Goal: Task Accomplishment & Management: Complete application form

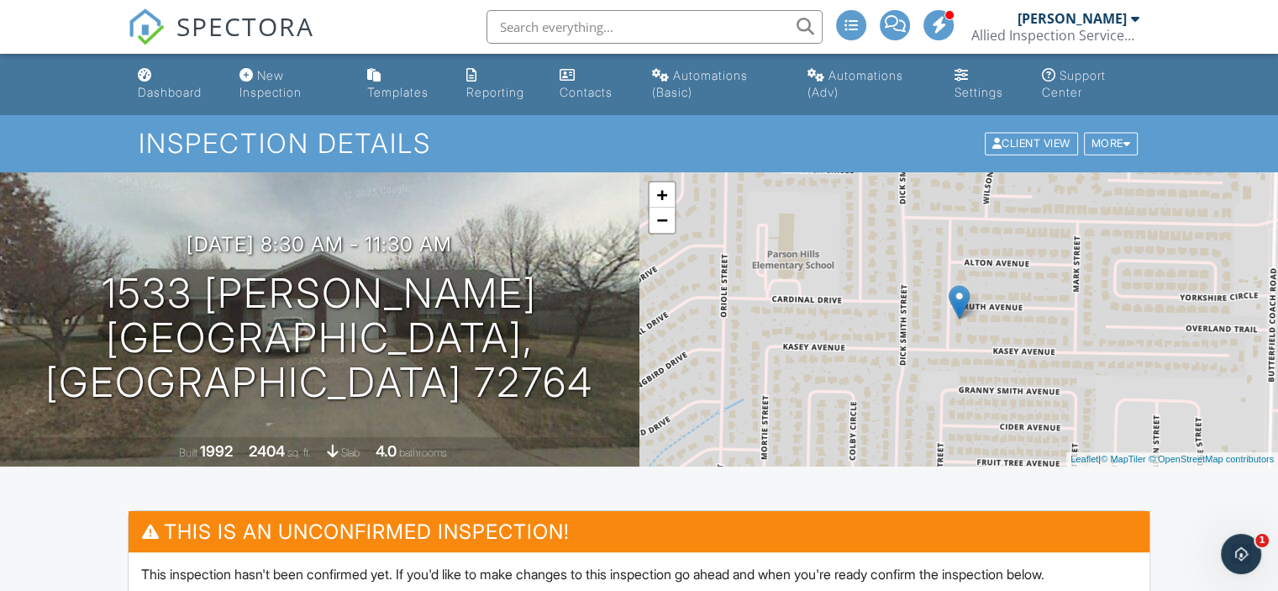
drag, startPoint x: 0, startPoint y: 0, endPoint x: 612, endPoint y: 140, distance: 627.4
click at [612, 140] on h1 "Inspection Details" at bounding box center [639, 143] width 1000 height 29
click at [726, 81] on div "Automations (Basic)" at bounding box center [700, 83] width 96 height 31
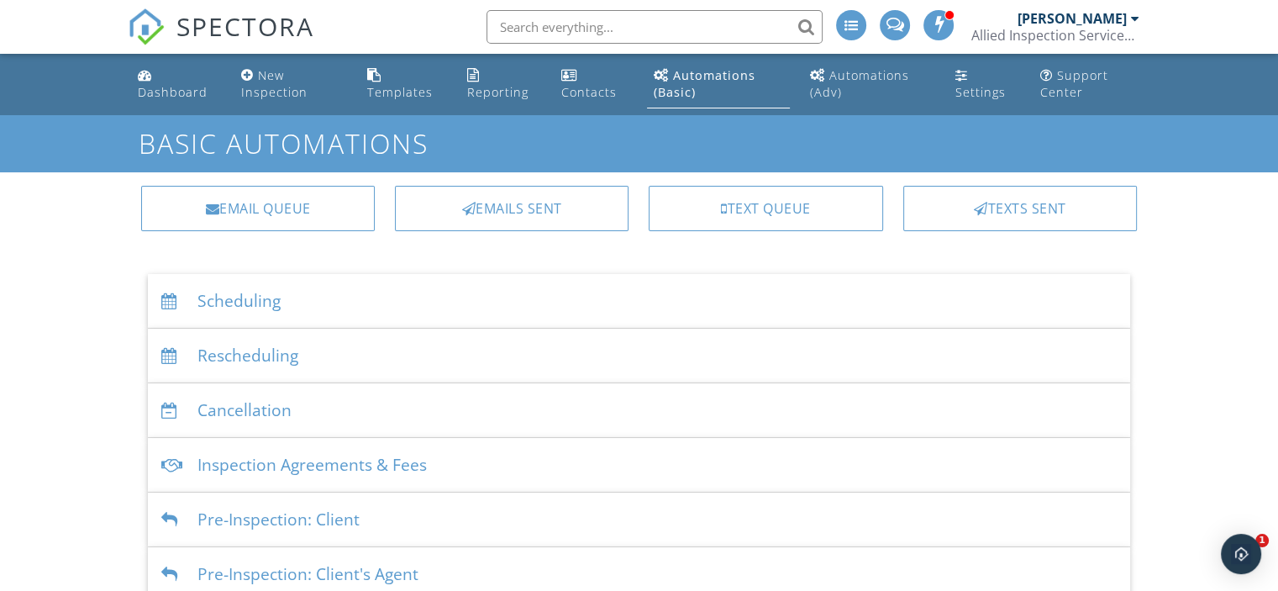
click at [267, 296] on div "Scheduling" at bounding box center [639, 301] width 982 height 55
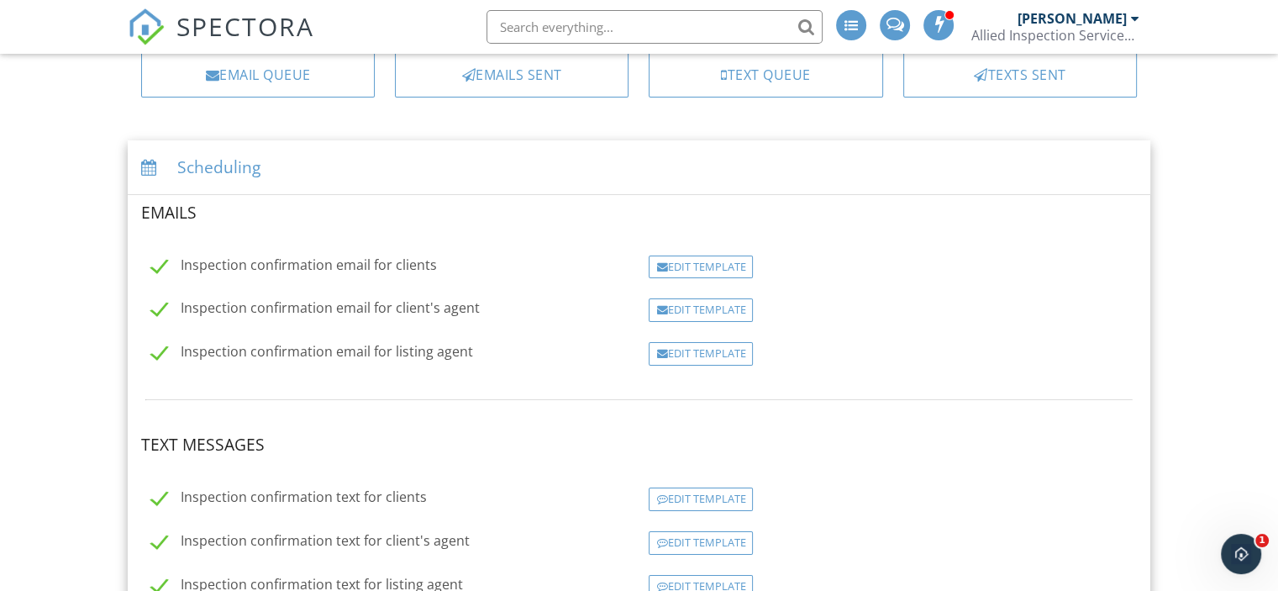
scroll to position [134, 0]
click at [712, 351] on div "Edit Template" at bounding box center [700, 353] width 104 height 24
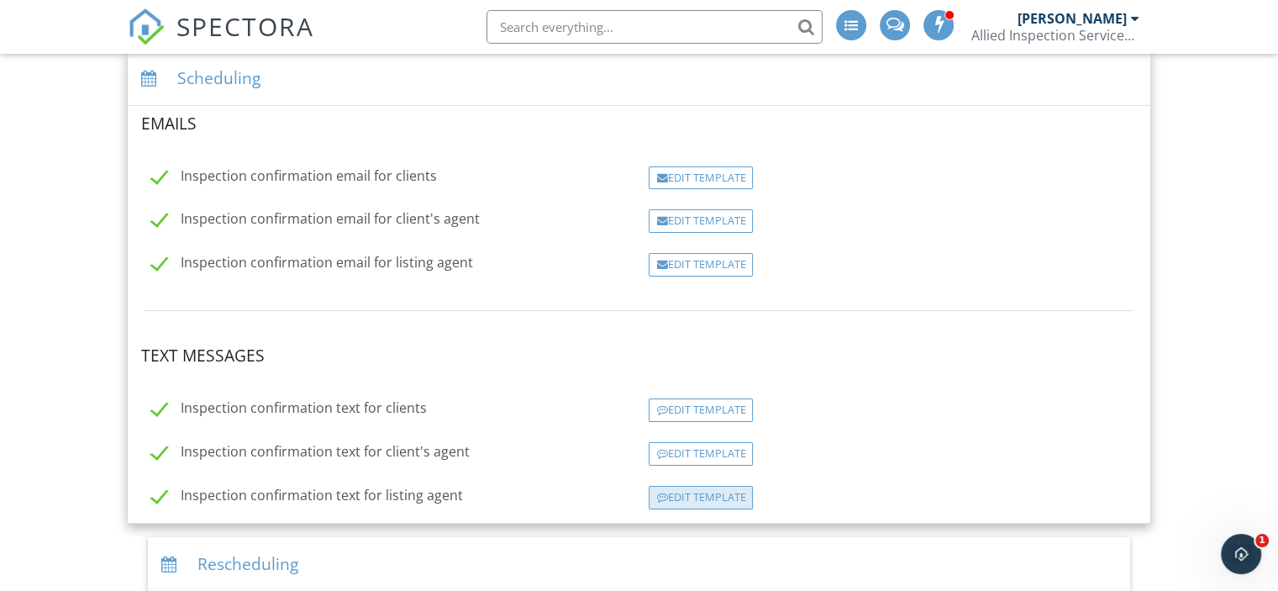
click at [695, 486] on div "Edit Template" at bounding box center [700, 498] width 104 height 24
click at [709, 449] on div "Edit Template" at bounding box center [700, 454] width 104 height 24
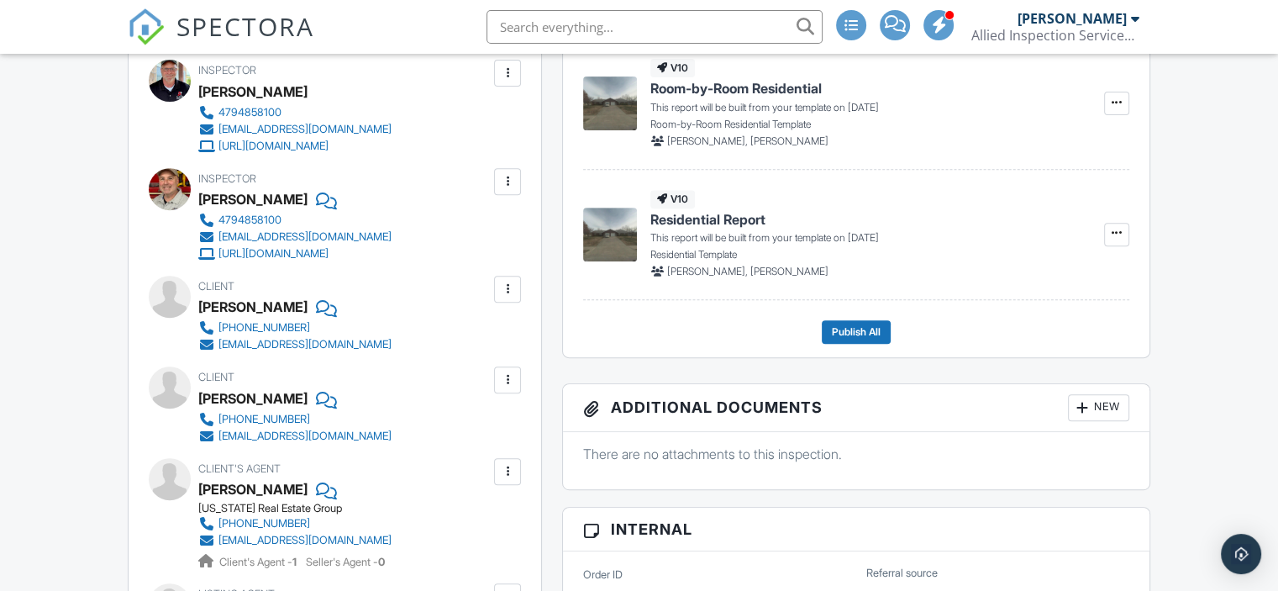
click at [509, 470] on div at bounding box center [507, 471] width 17 height 17
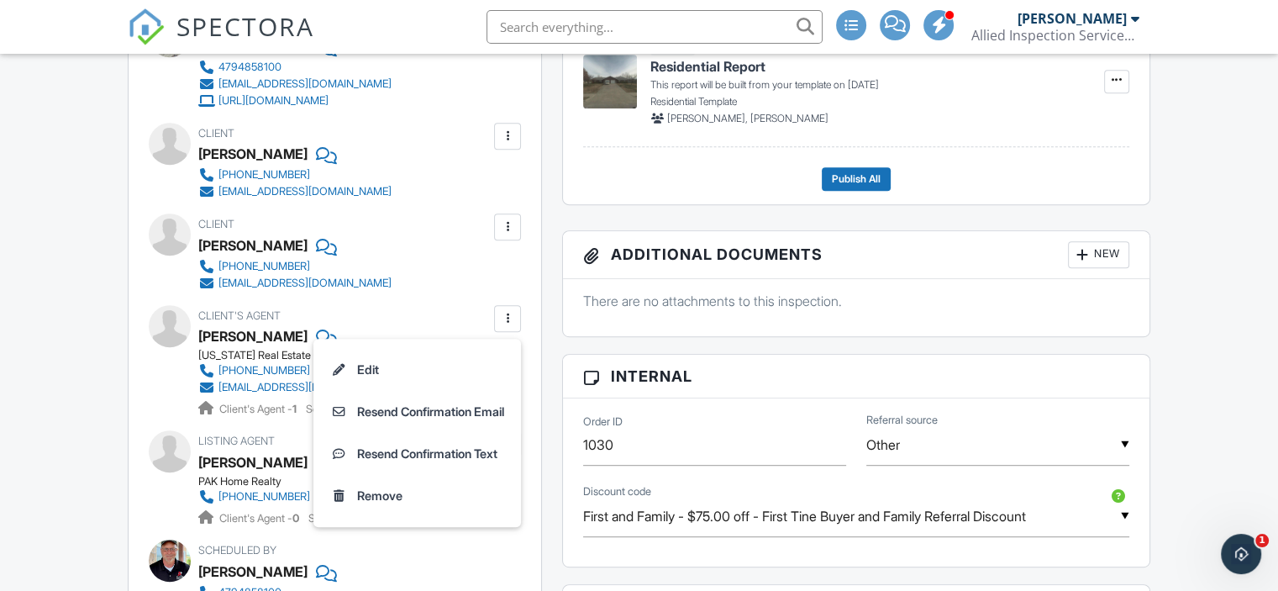
scroll to position [941, 0]
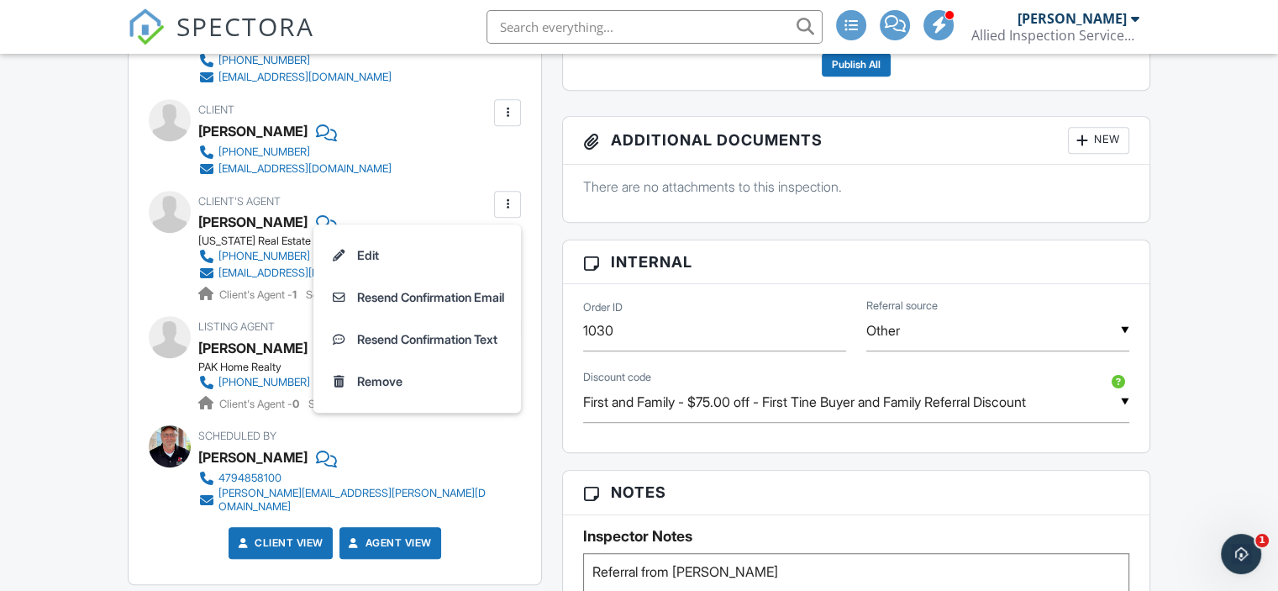
click at [62, 366] on div "Dashboard New Inspection Templates Reporting Contacts Automations (Basic) Autom…" at bounding box center [639, 399] width 1278 height 2573
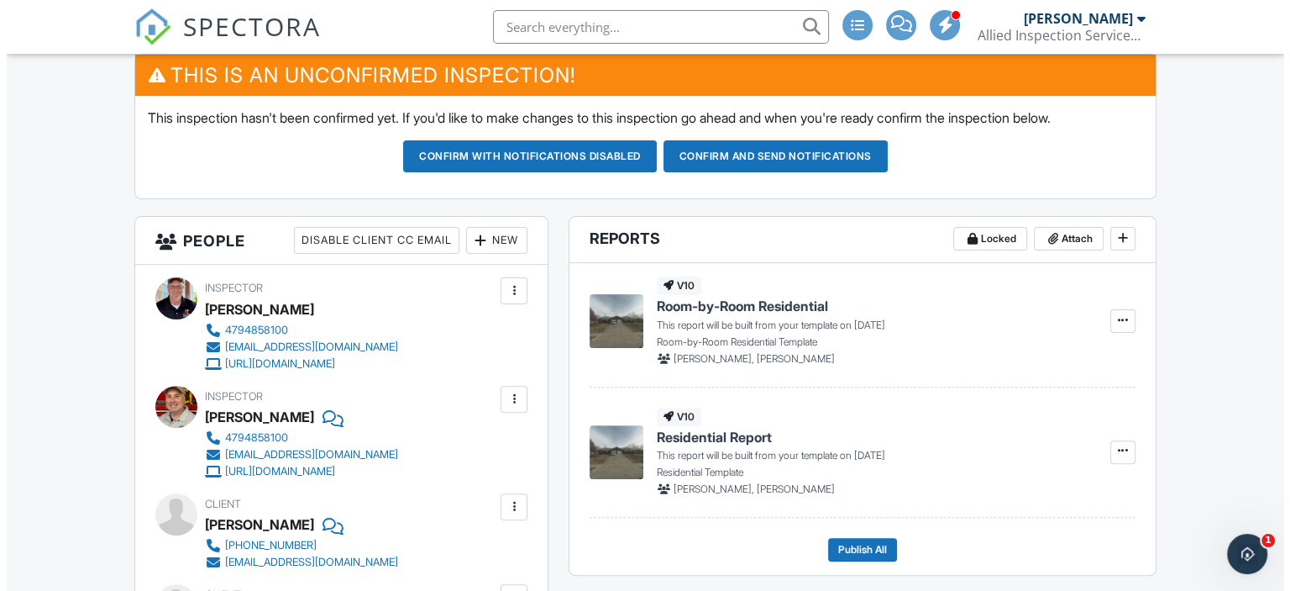
scroll to position [454, 0]
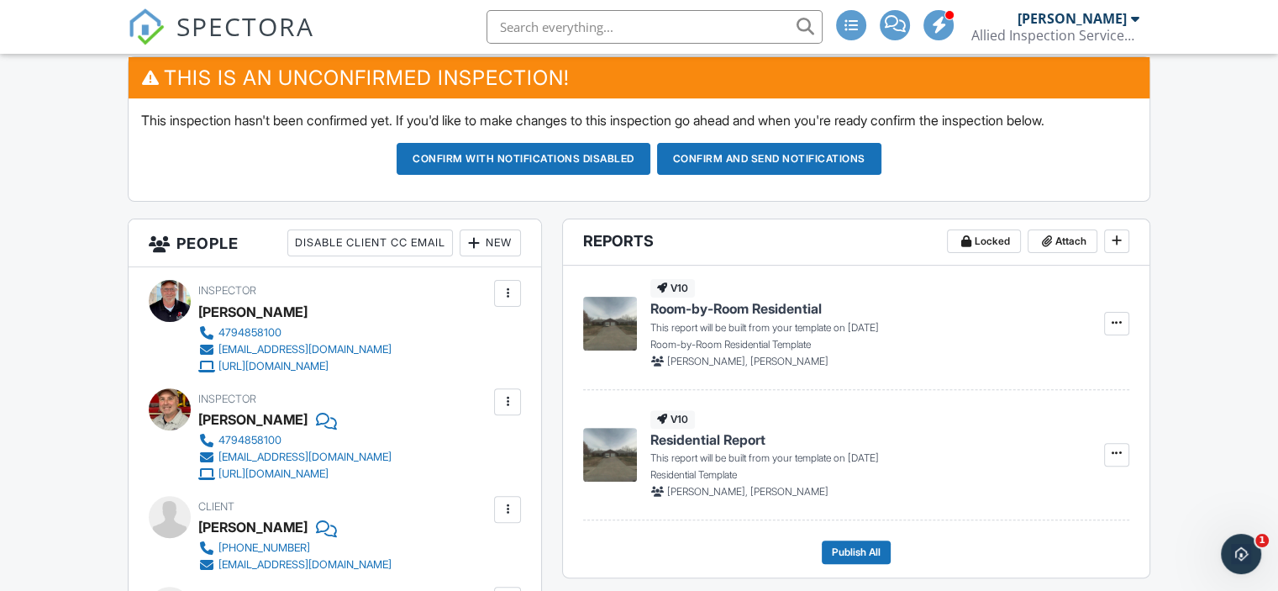
click at [495, 239] on div "New" at bounding box center [489, 242] width 61 height 27
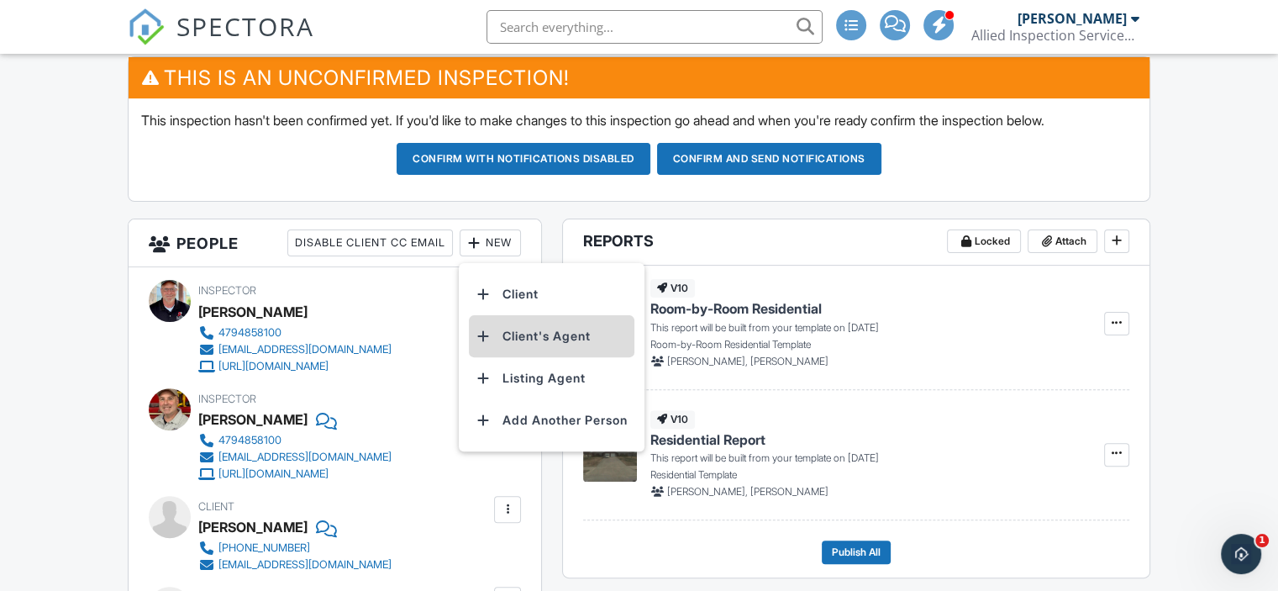
click at [523, 333] on li "Client's Agent" at bounding box center [551, 336] width 165 height 42
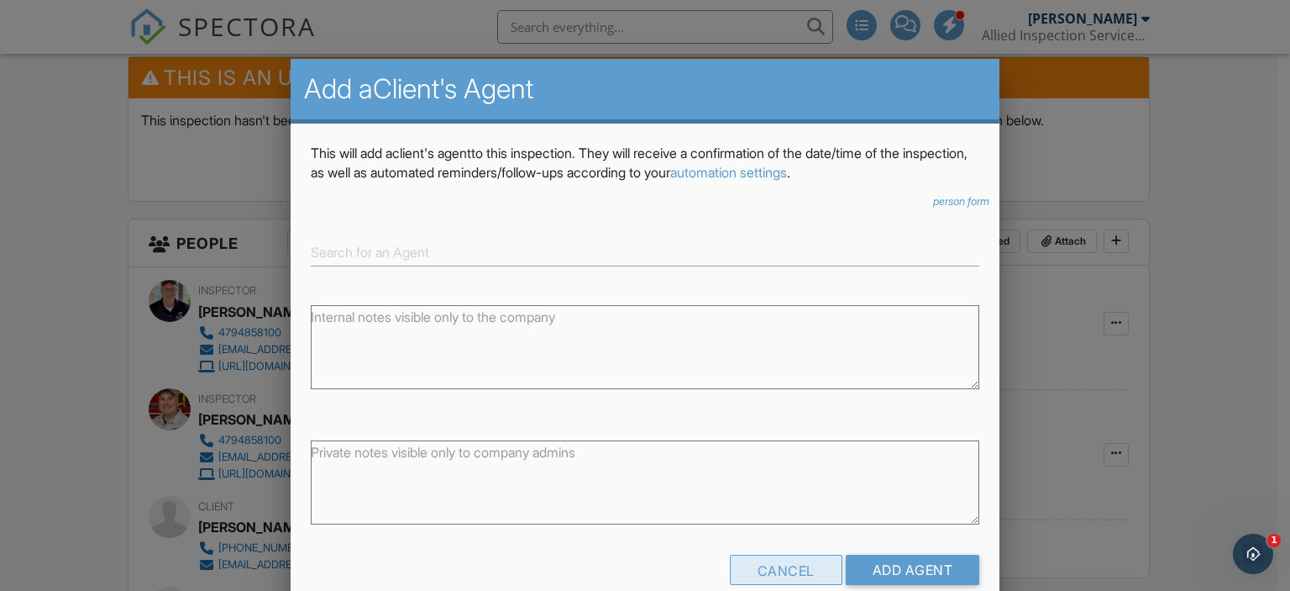
click at [784, 572] on div "Cancel" at bounding box center [786, 569] width 113 height 30
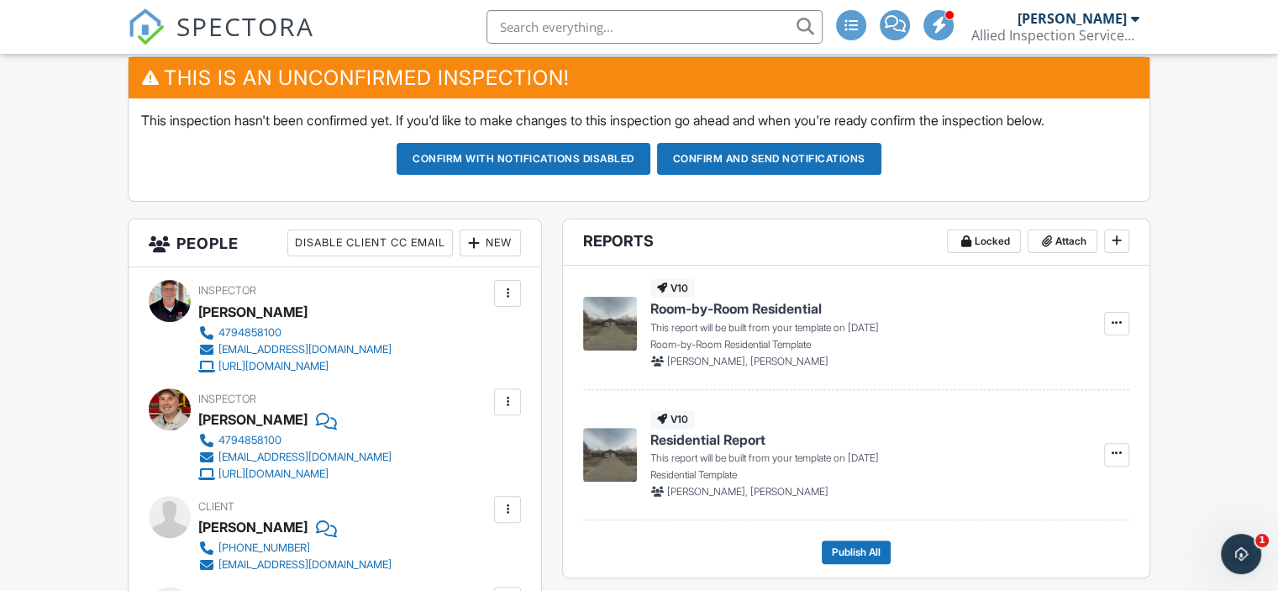
click at [495, 239] on div "New" at bounding box center [489, 242] width 61 height 27
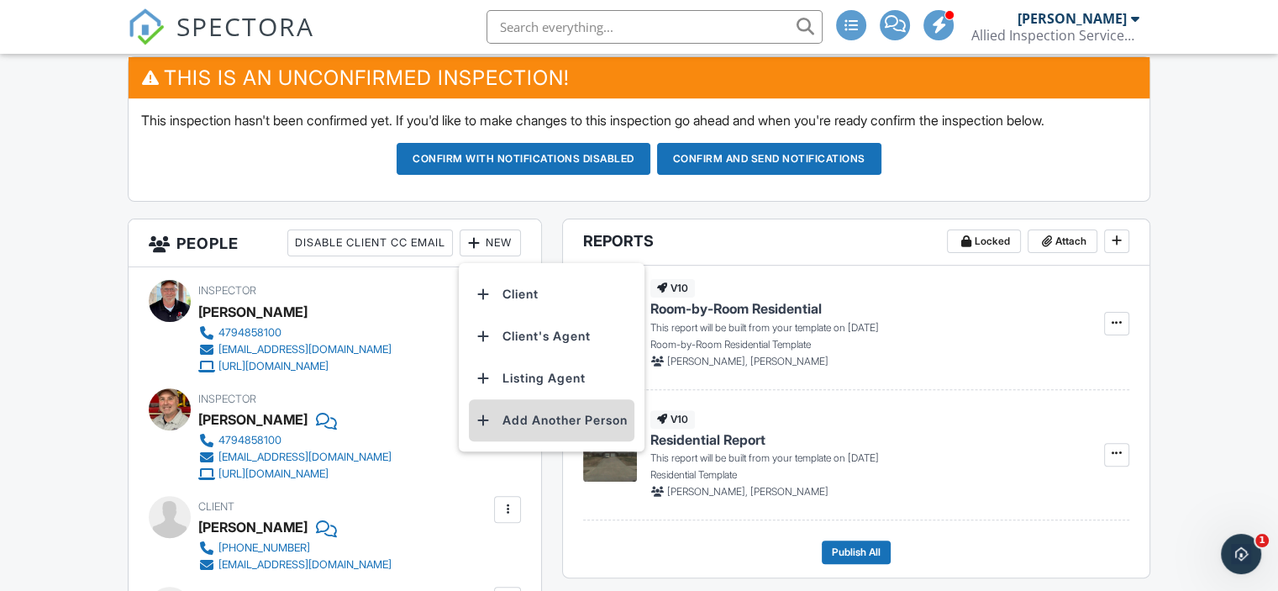
click at [548, 417] on li "Add Another Person" at bounding box center [551, 420] width 165 height 42
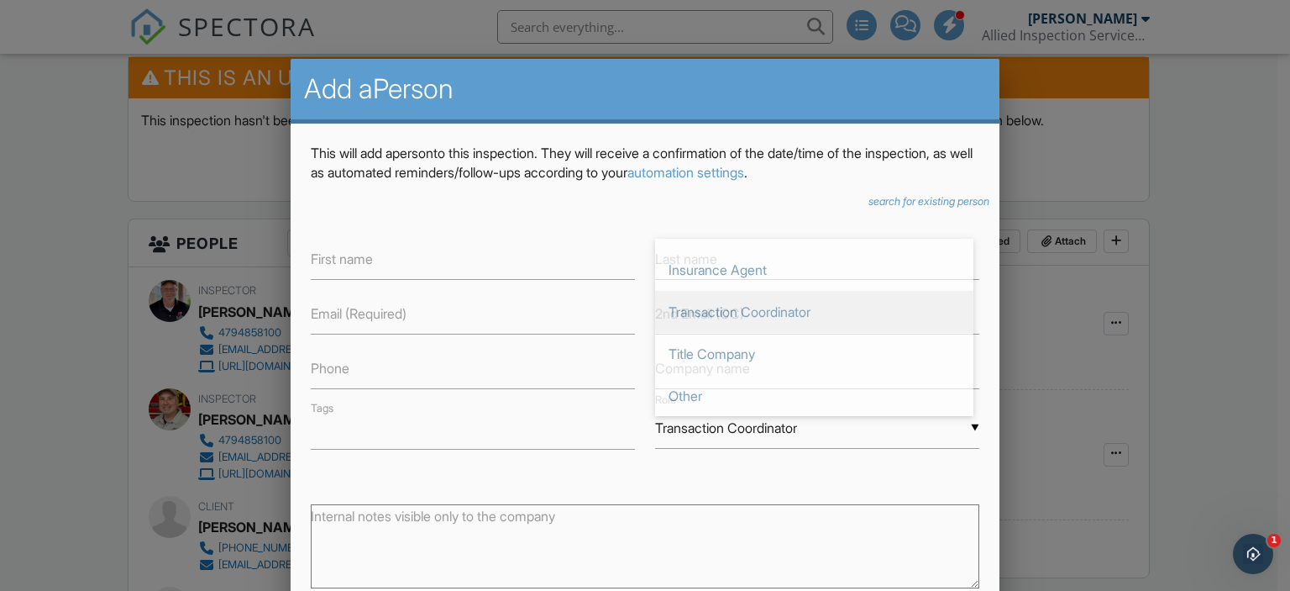
click at [960, 428] on div "▼ Transaction Coordinator Attorney Insurance Agent Transaction Coordinator Titl…" at bounding box center [817, 427] width 324 height 41
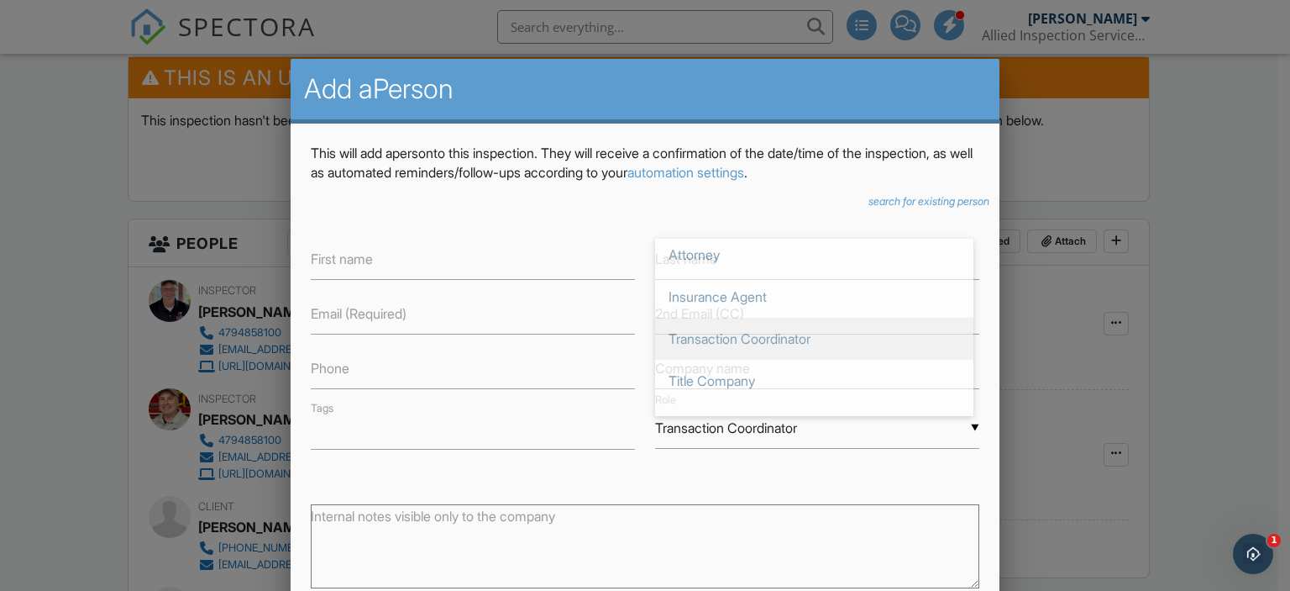
scroll to position [0, 0]
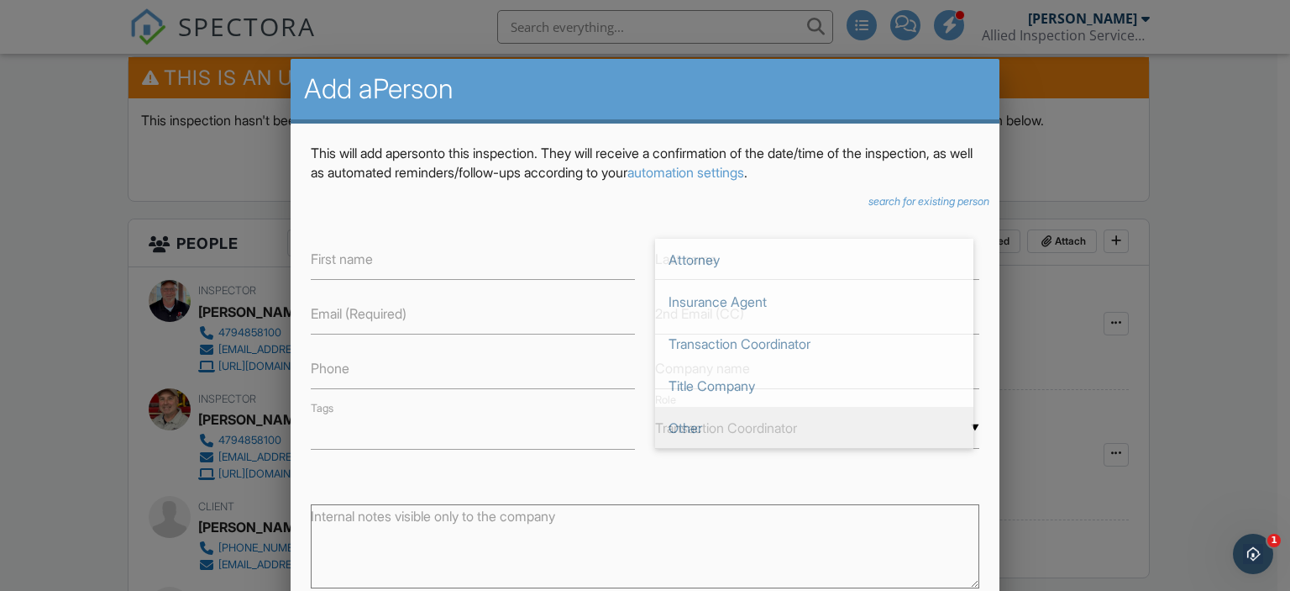
click at [685, 426] on span "Other" at bounding box center [814, 428] width 318 height 42
type input "Other"
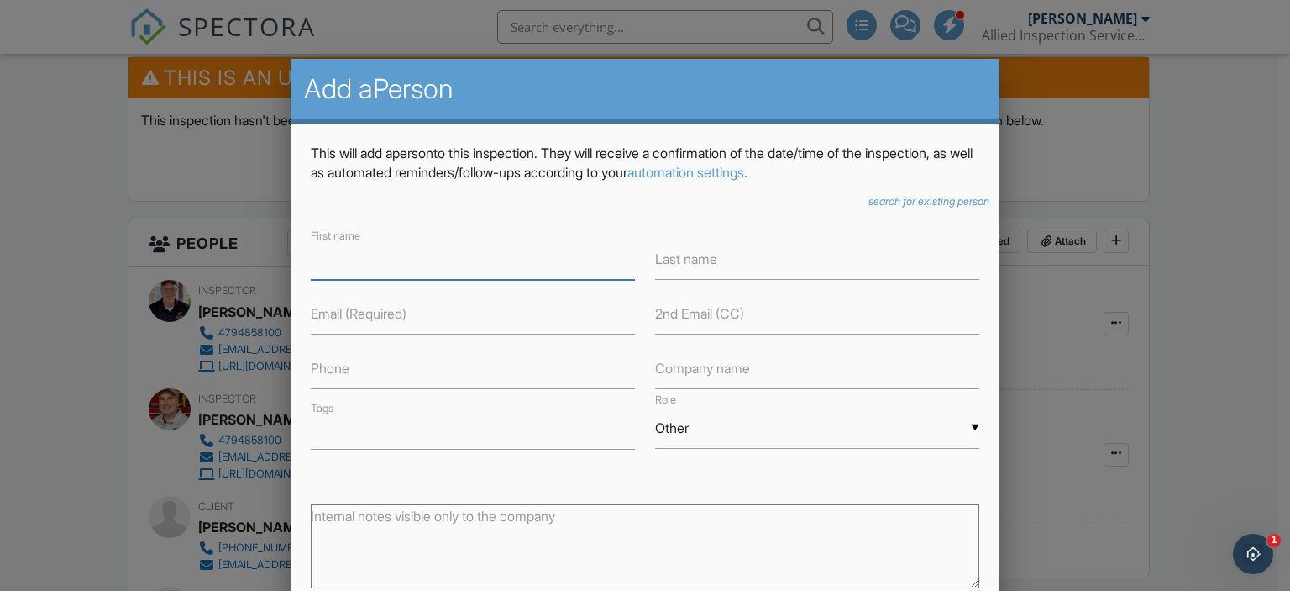
click at [459, 262] on input "text" at bounding box center [473, 259] width 324 height 41
click at [460, 265] on input "Abby" at bounding box center [473, 259] width 324 height 41
type input "Abby"
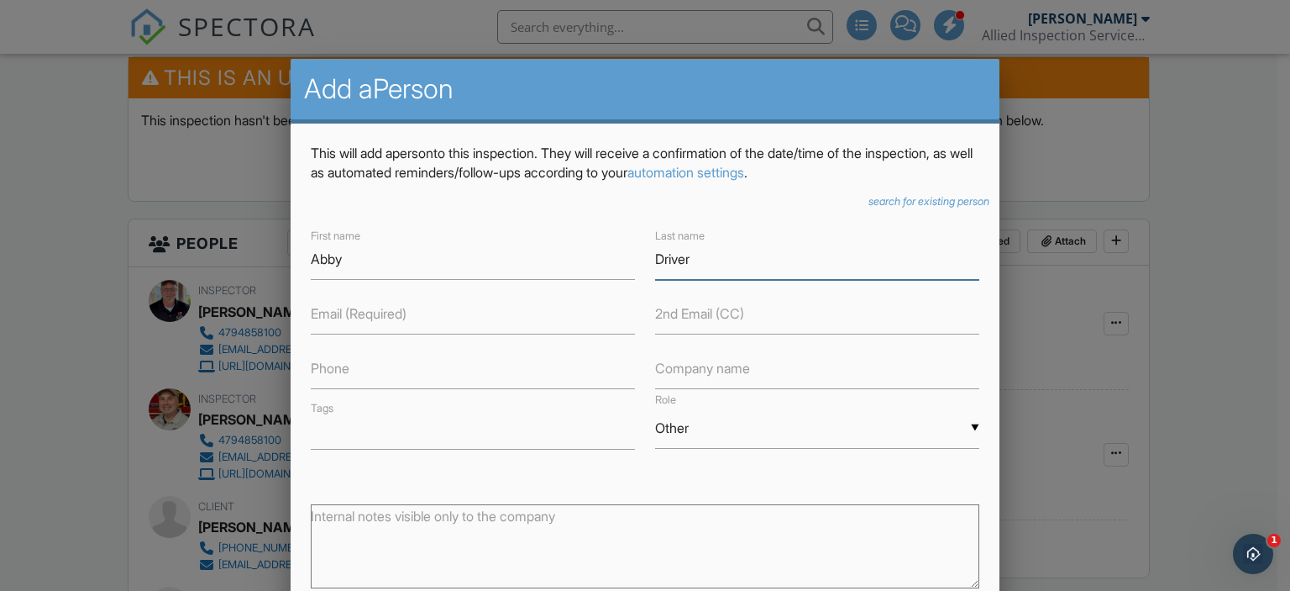
type input "Driver"
click at [376, 379] on input "text" at bounding box center [473, 368] width 324 height 41
click at [698, 91] on h2 "Add a Person" at bounding box center [645, 89] width 683 height 34
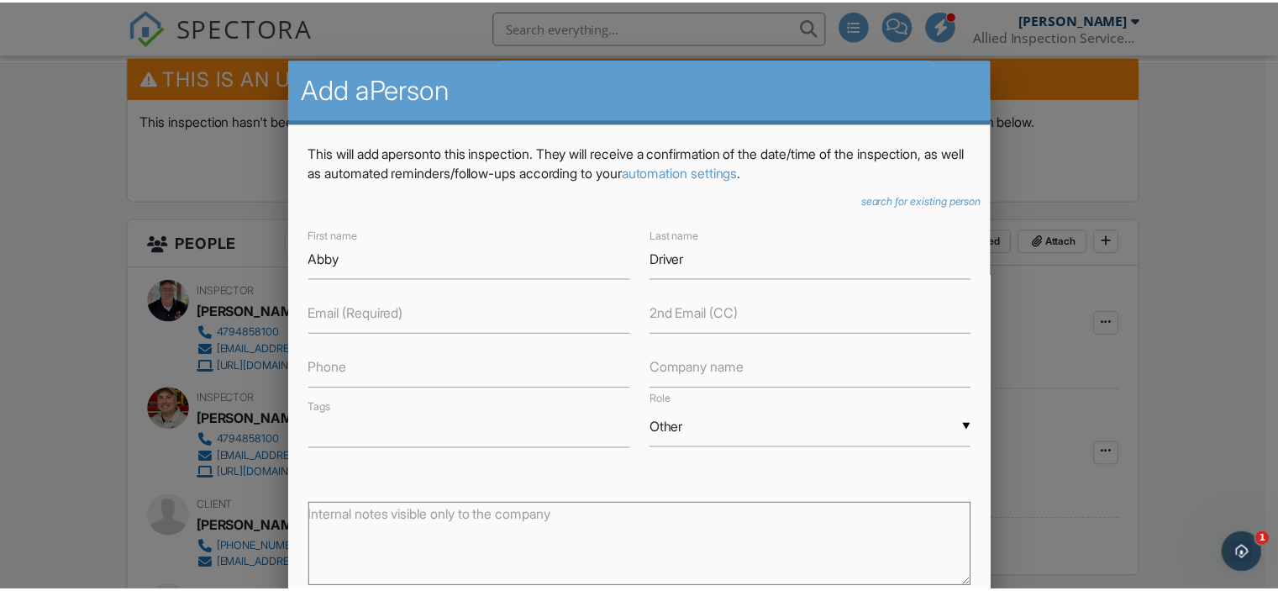
scroll to position [190, 0]
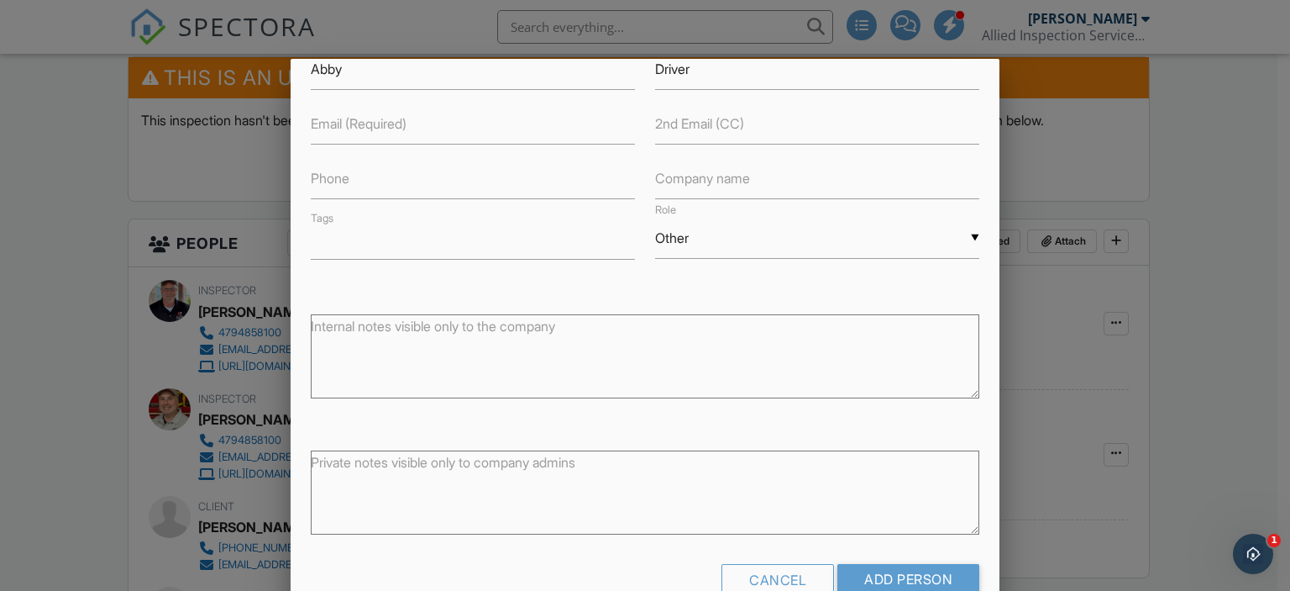
click at [612, 549] on form "search for existing person ▼ Attorney Attorney Insurance Agent Transaction Coor…" at bounding box center [645, 305] width 669 height 601
click at [763, 580] on div "Cancel" at bounding box center [778, 579] width 113 height 30
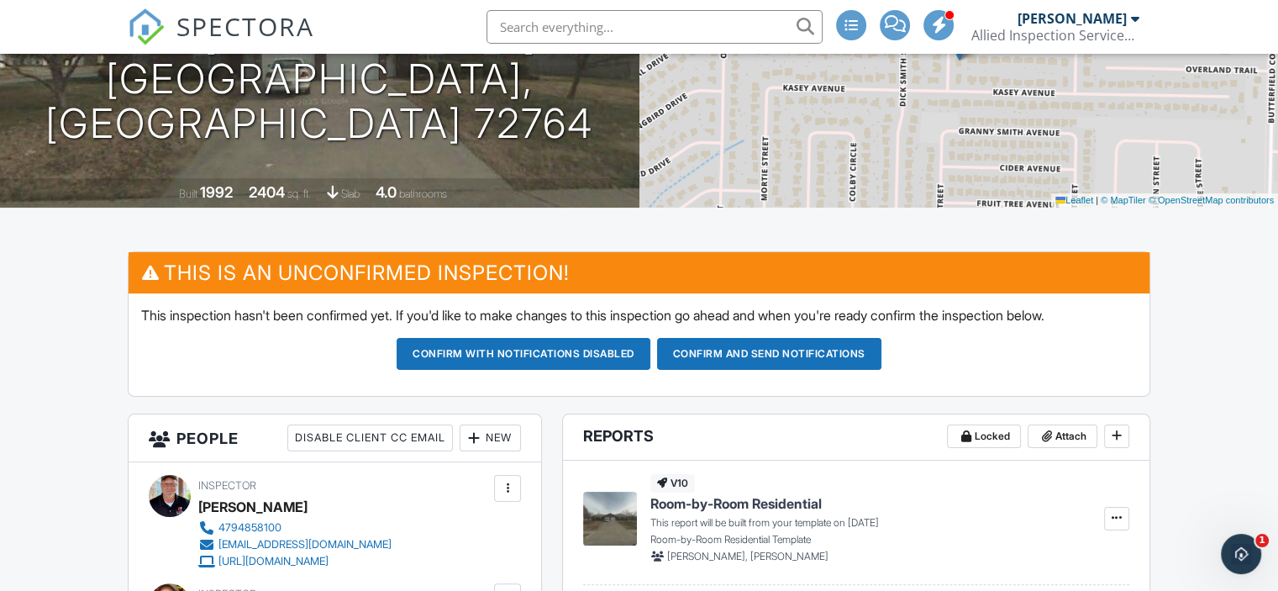
scroll to position [0, 0]
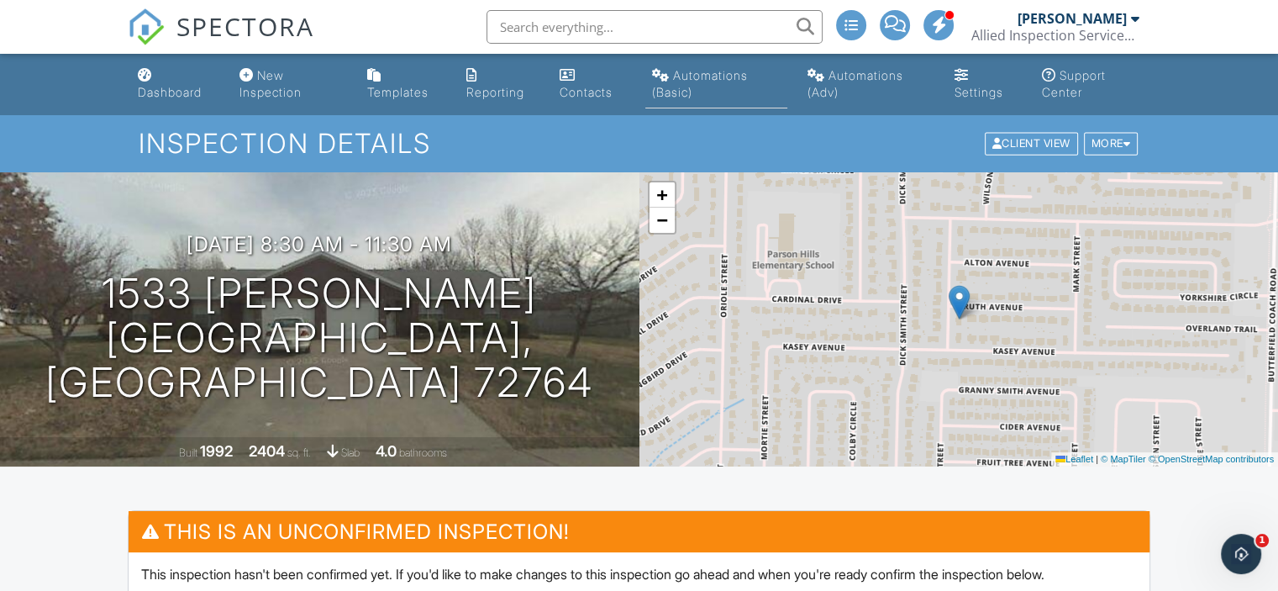
click at [687, 90] on div "Automations (Basic)" at bounding box center [700, 83] width 96 height 31
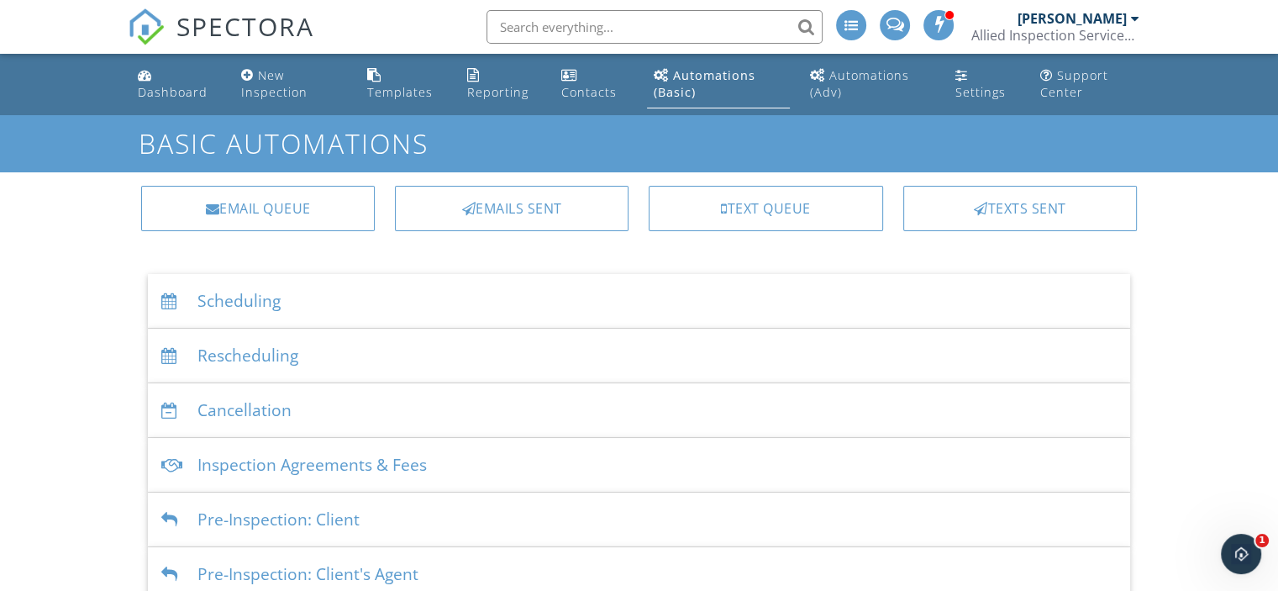
click at [255, 302] on div "Scheduling" at bounding box center [639, 301] width 982 height 55
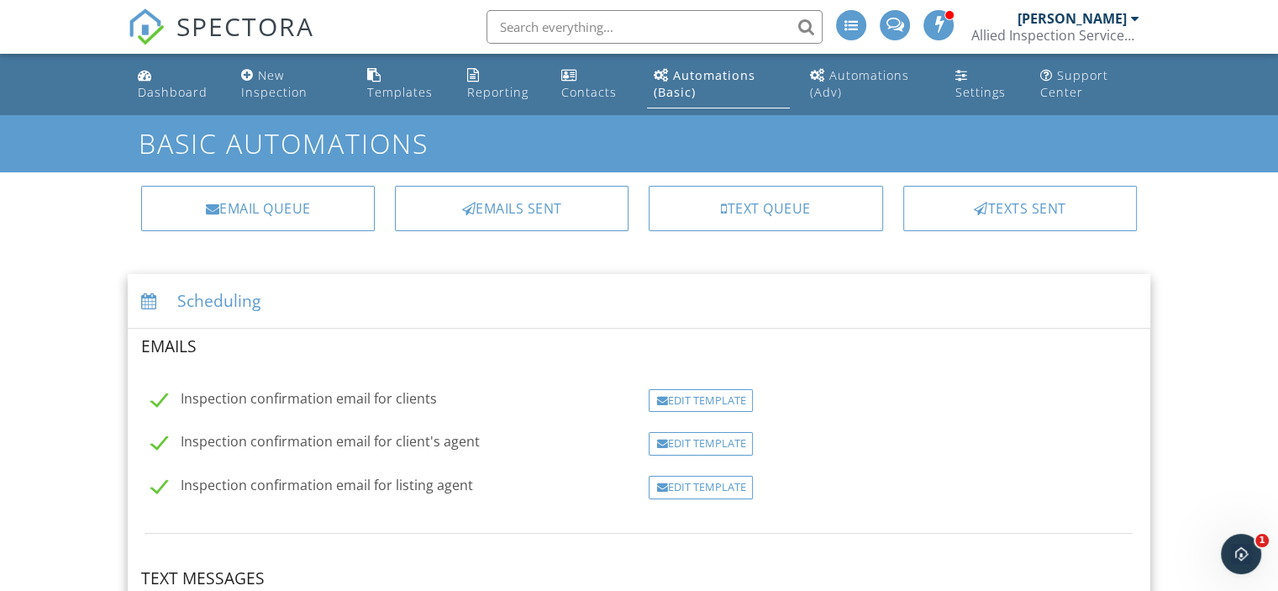
click at [696, 82] on div "Automations (Basic)" at bounding box center [705, 83] width 102 height 33
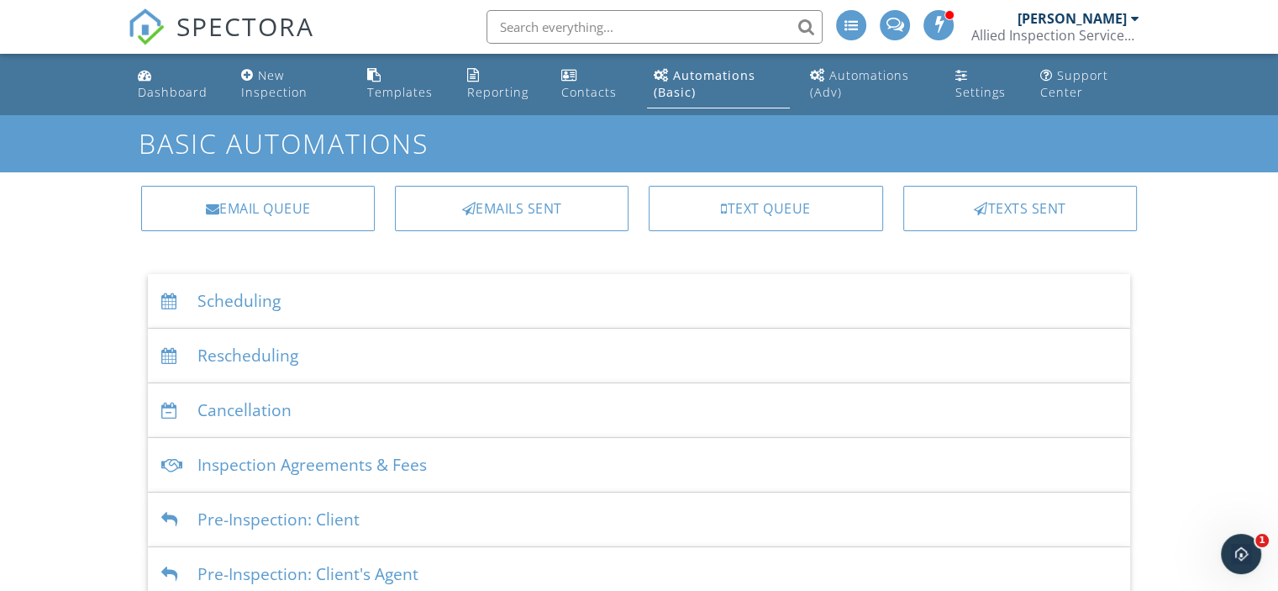
click at [265, 305] on div "Scheduling" at bounding box center [639, 301] width 982 height 55
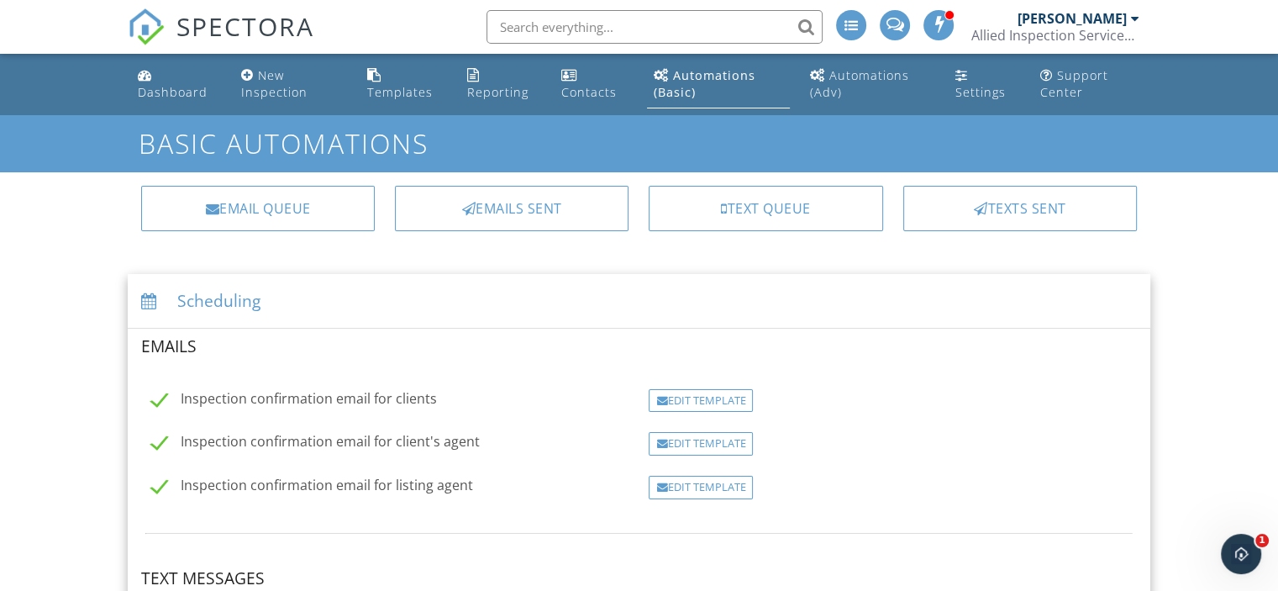
click at [250, 484] on label "Inspection confirmation email for listing agent" at bounding box center [312, 487] width 322 height 21
checkbox input "false"
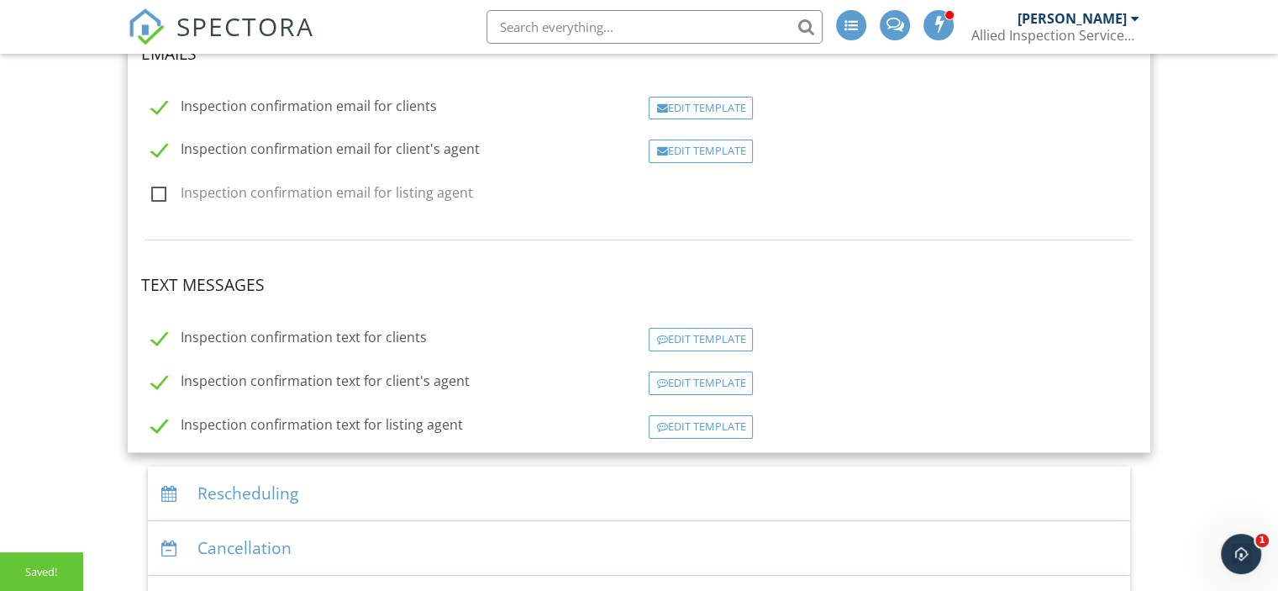
scroll to position [339, 0]
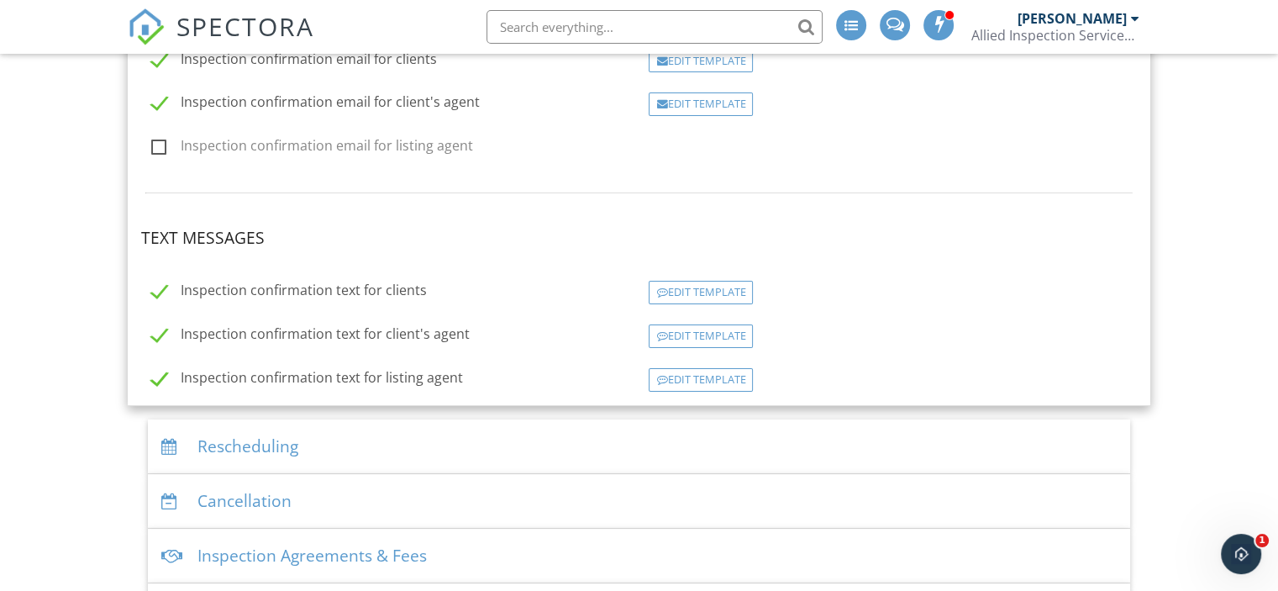
click at [77, 472] on div "Dashboard New Inspection Templates Reporting Contacts Automations (Basic) Autom…" at bounding box center [639, 339] width 1278 height 1251
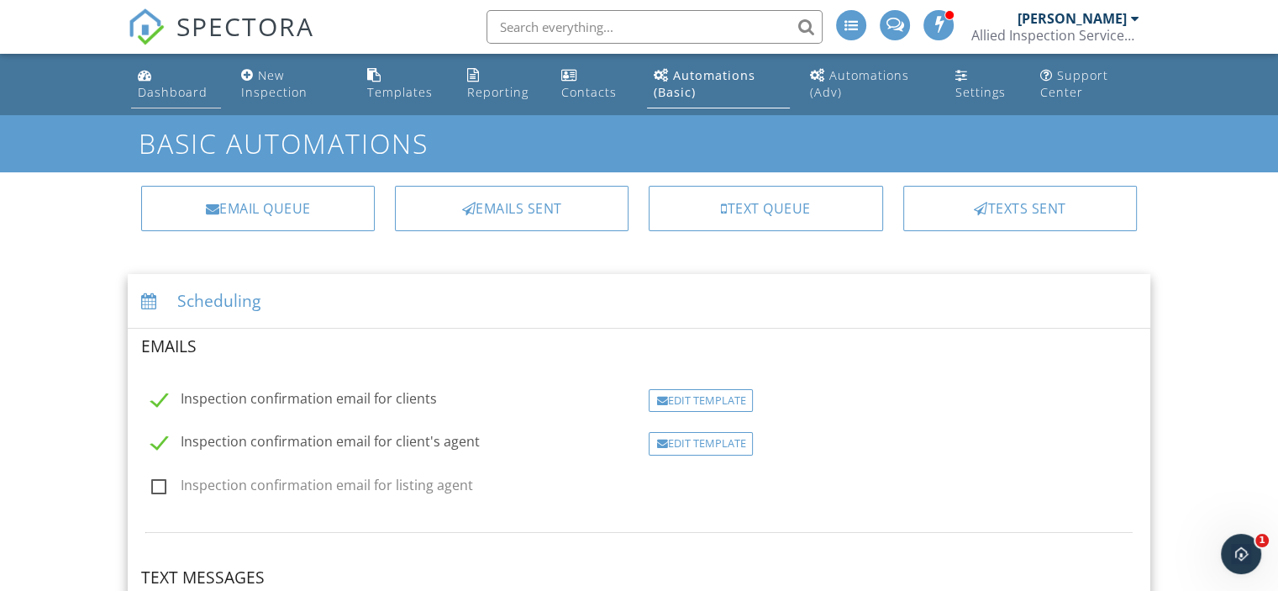
click at [176, 90] on div "Dashboard" at bounding box center [173, 92] width 70 height 16
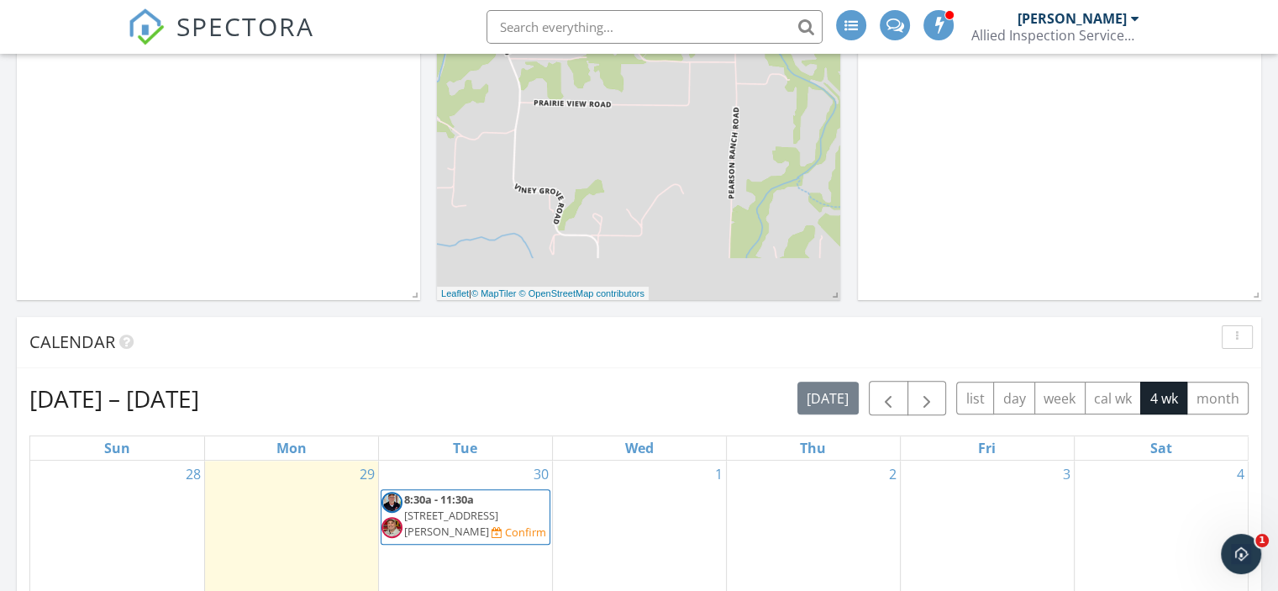
scroll to position [440, 0]
click at [505, 524] on div "Confirm" at bounding box center [525, 530] width 41 height 13
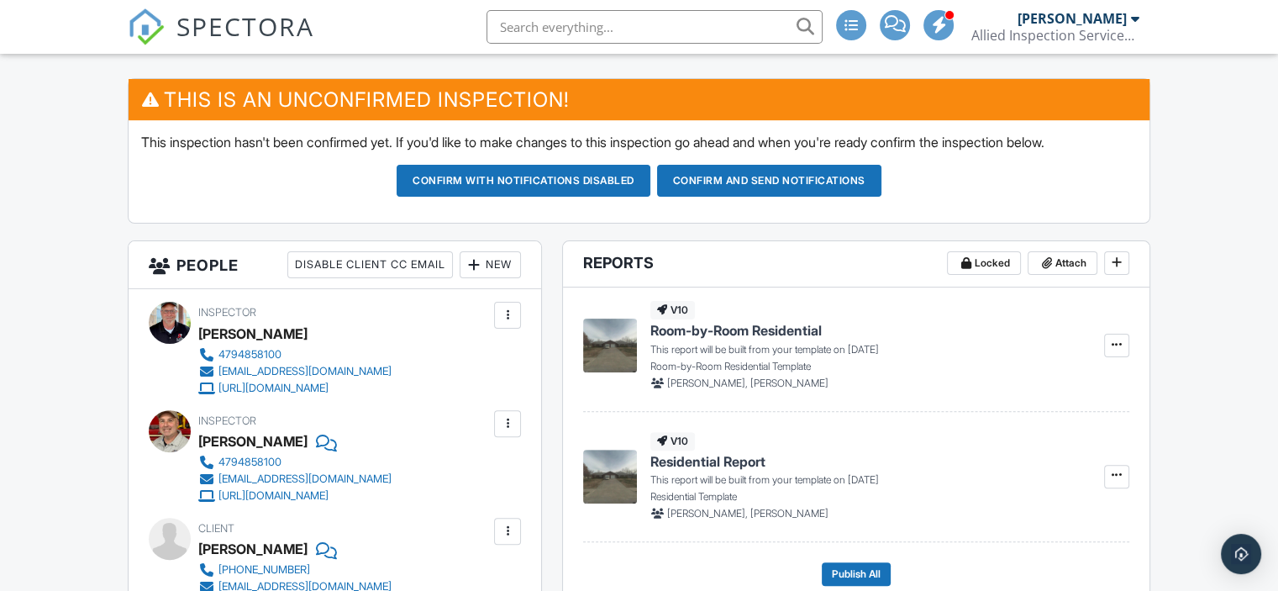
click at [496, 258] on div "New" at bounding box center [489, 264] width 61 height 27
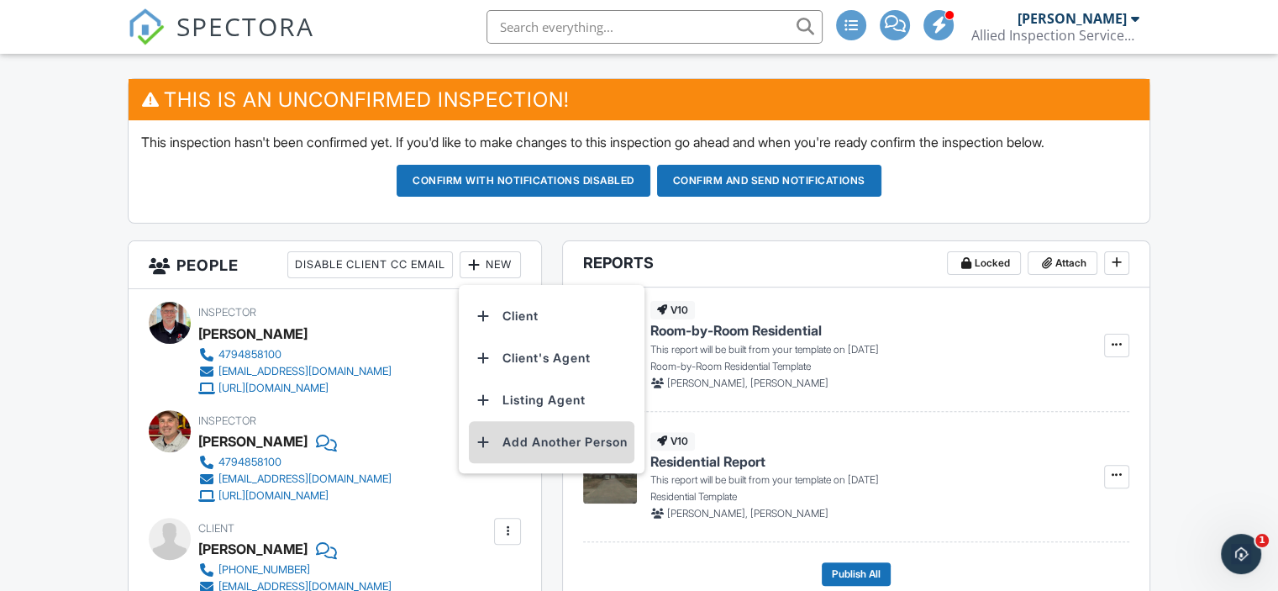
click at [531, 437] on li "Add Another Person" at bounding box center [551, 442] width 165 height 42
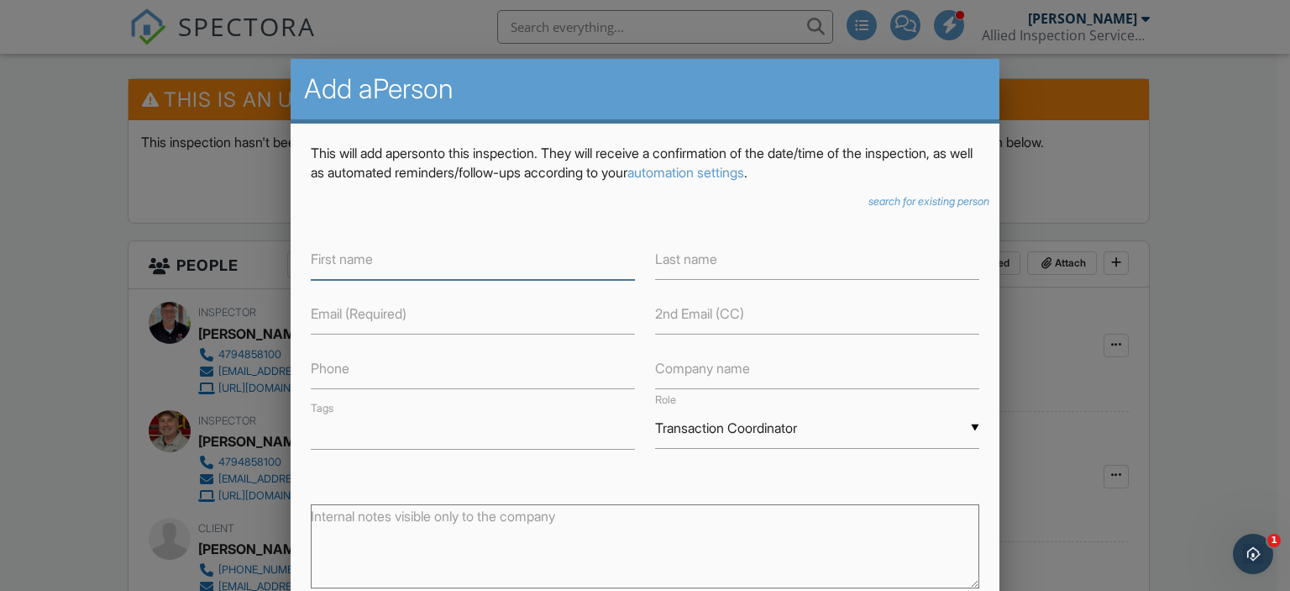
click at [416, 255] on input "text" at bounding box center [473, 259] width 324 height 41
type input "Abby"
type input "Driver"
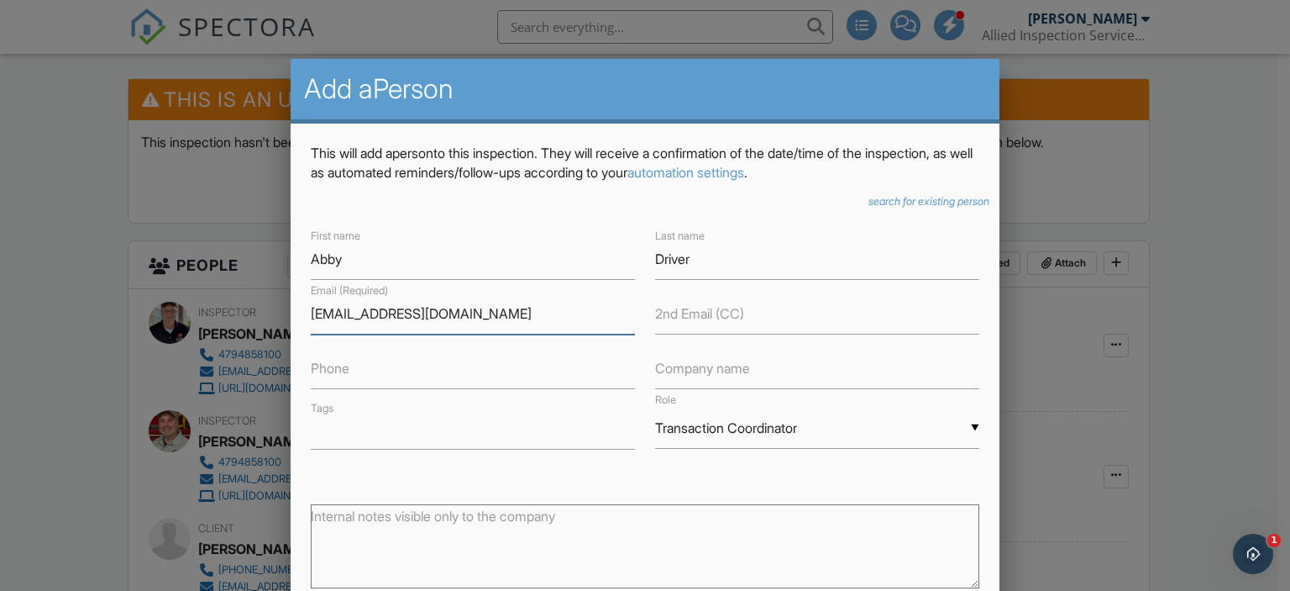
type input "[EMAIL_ADDRESS][DOMAIN_NAME]"
type input "4795020223"
click at [418, 424] on ul at bounding box center [473, 434] width 324 height 20
click at [722, 372] on label "Company name" at bounding box center [702, 368] width 95 height 18
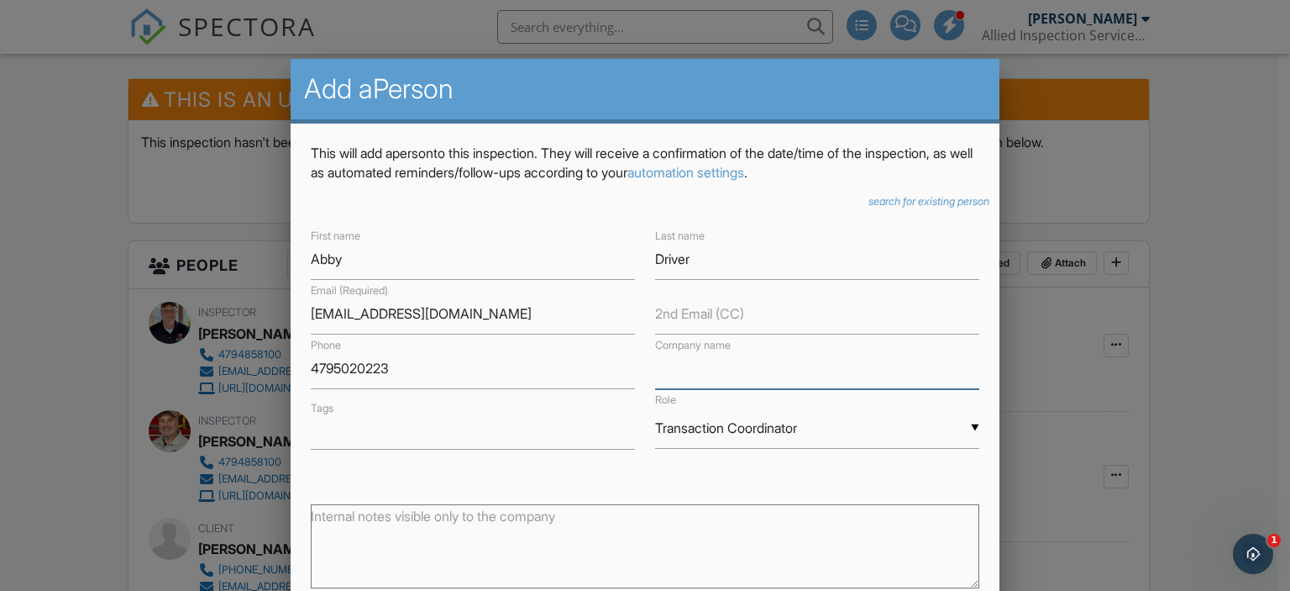
click at [758, 368] on input "text" at bounding box center [817, 368] width 324 height 41
click at [754, 389] on span "Ark ansas Real Estate Group" at bounding box center [750, 397] width 191 height 42
type input "[US_STATE] Real Estate Group"
click at [754, 389] on div "Role ▼ Transaction Coordinator Attorney Insurance Agent Transaction Coordinator…" at bounding box center [817, 427] width 344 height 76
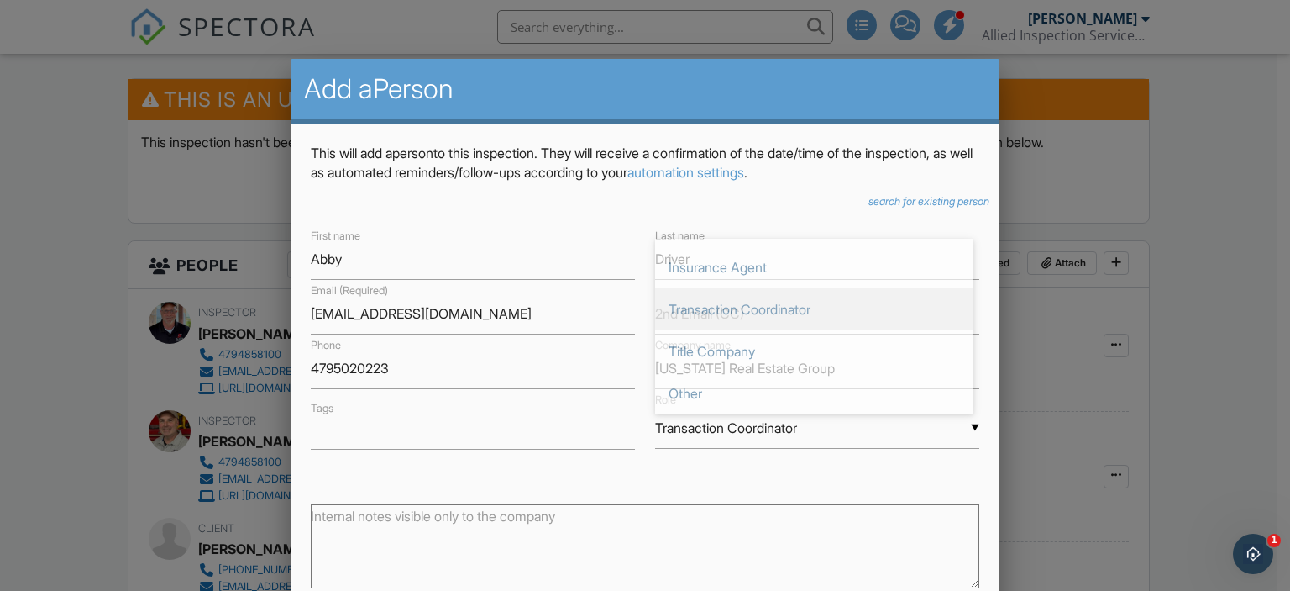
scroll to position [6, 0]
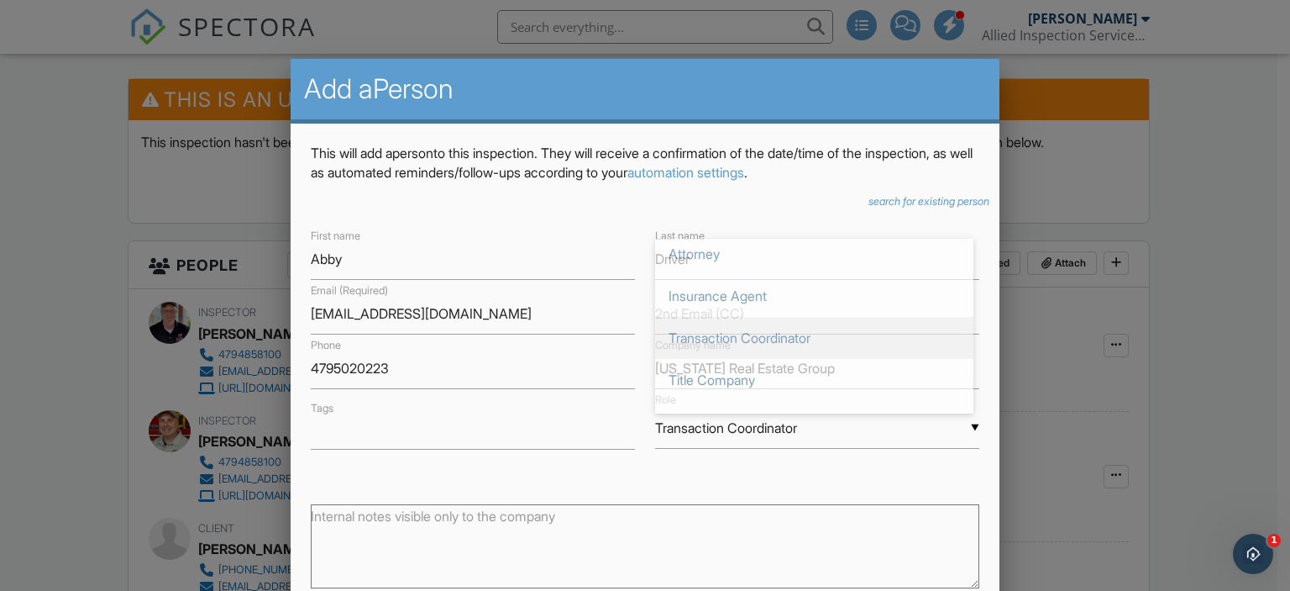
click at [961, 429] on div "▼ Transaction Coordinator Attorney Insurance Agent Transaction Coordinator Titl…" at bounding box center [817, 427] width 324 height 41
click at [793, 346] on span "Transaction Coordinator" at bounding box center [814, 344] width 318 height 42
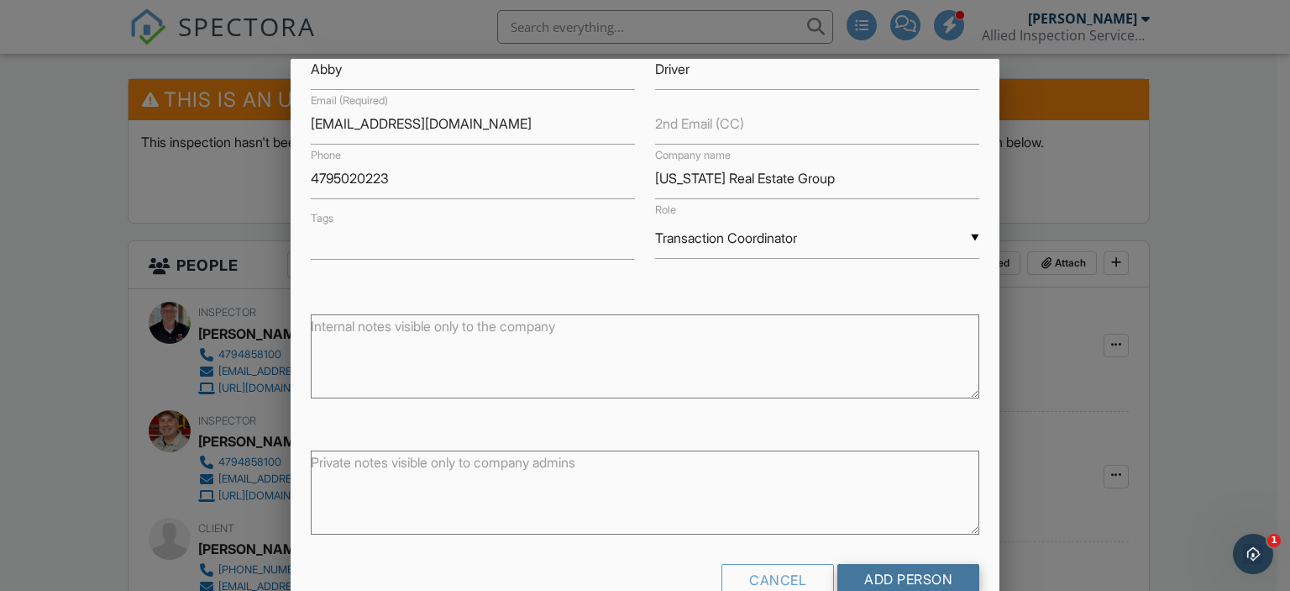
click at [921, 578] on input "Add Person" at bounding box center [908, 579] width 142 height 30
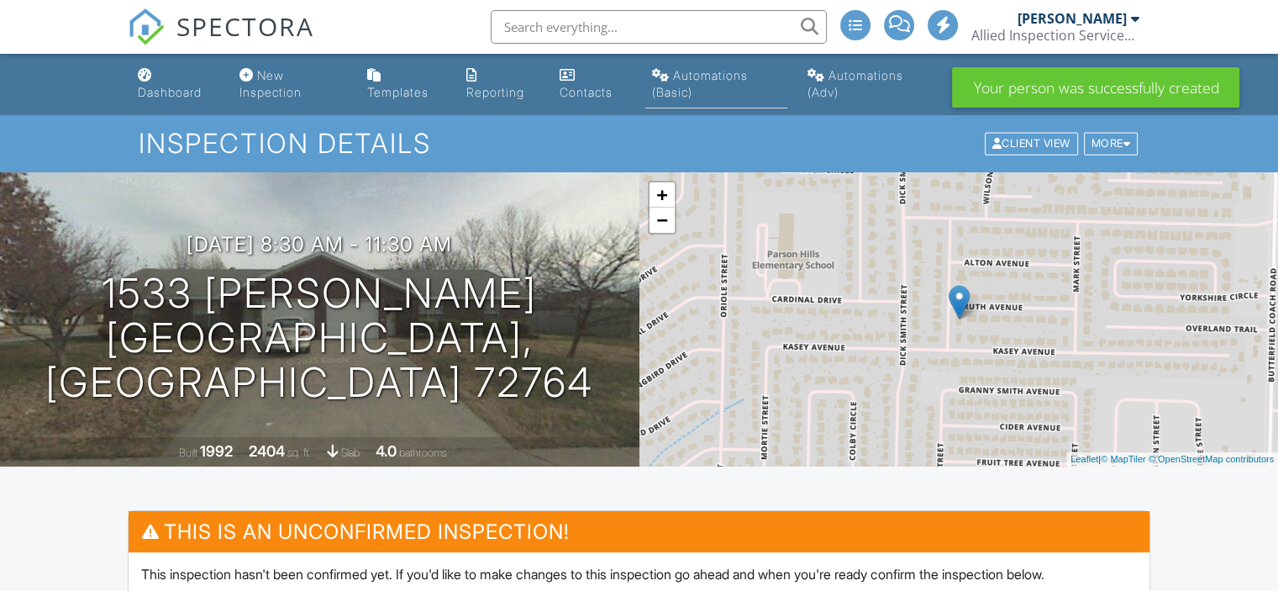
click at [689, 96] on div "Automations (Basic)" at bounding box center [700, 83] width 96 height 31
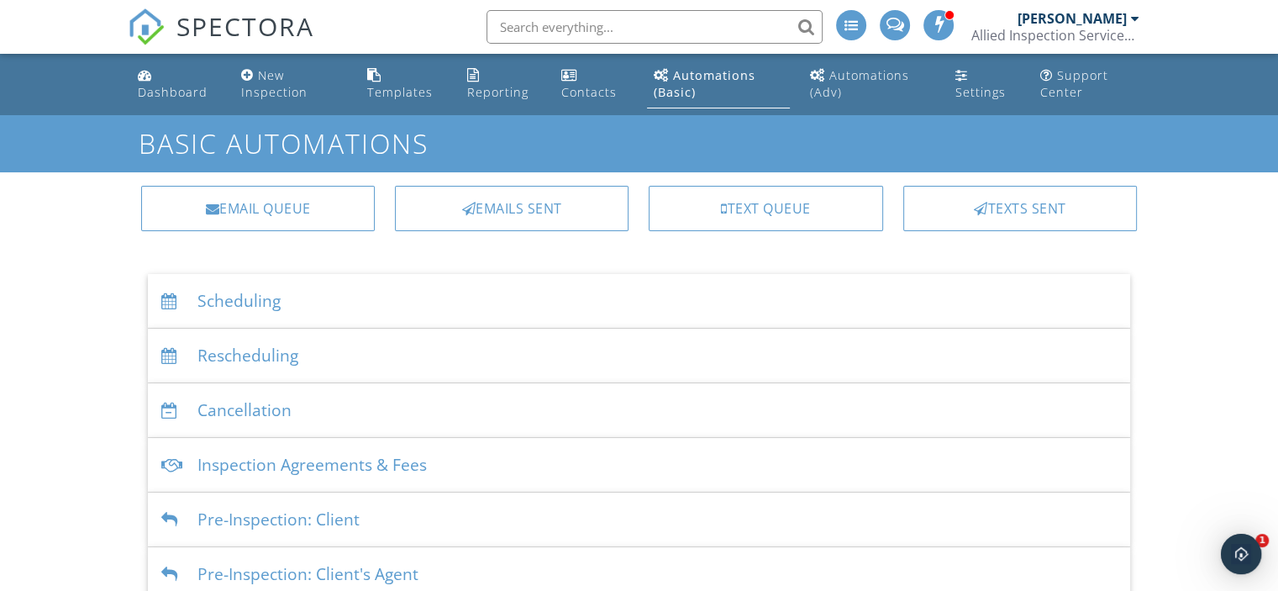
click at [225, 308] on div "Scheduling" at bounding box center [639, 301] width 982 height 55
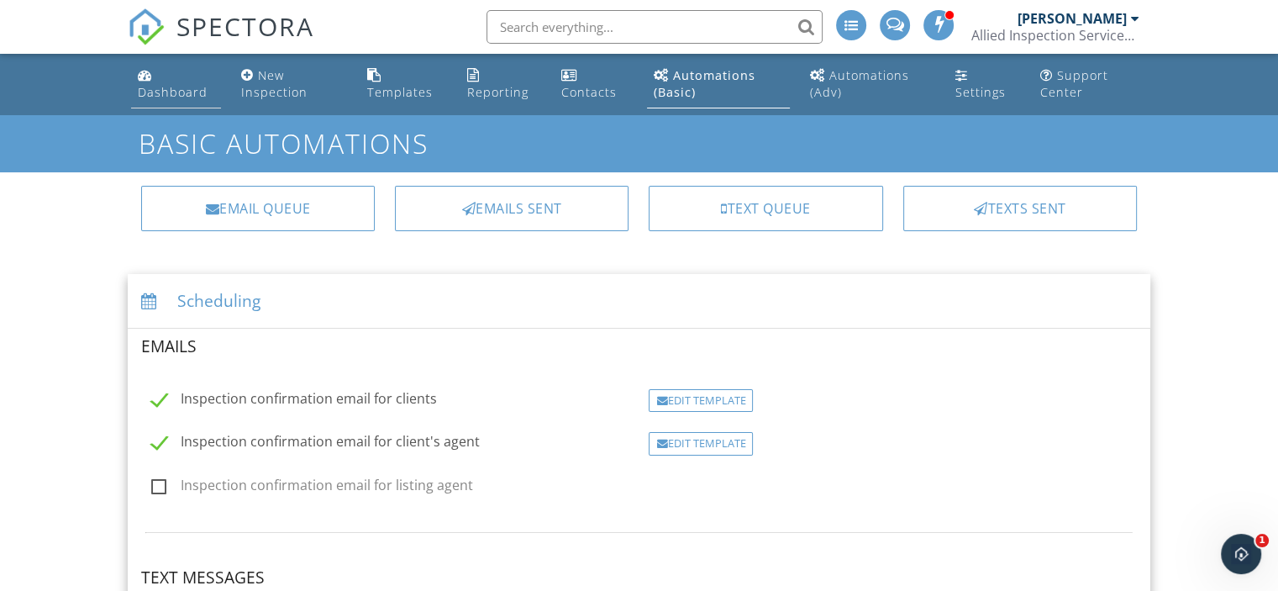
click at [158, 92] on div "Dashboard" at bounding box center [173, 92] width 70 height 16
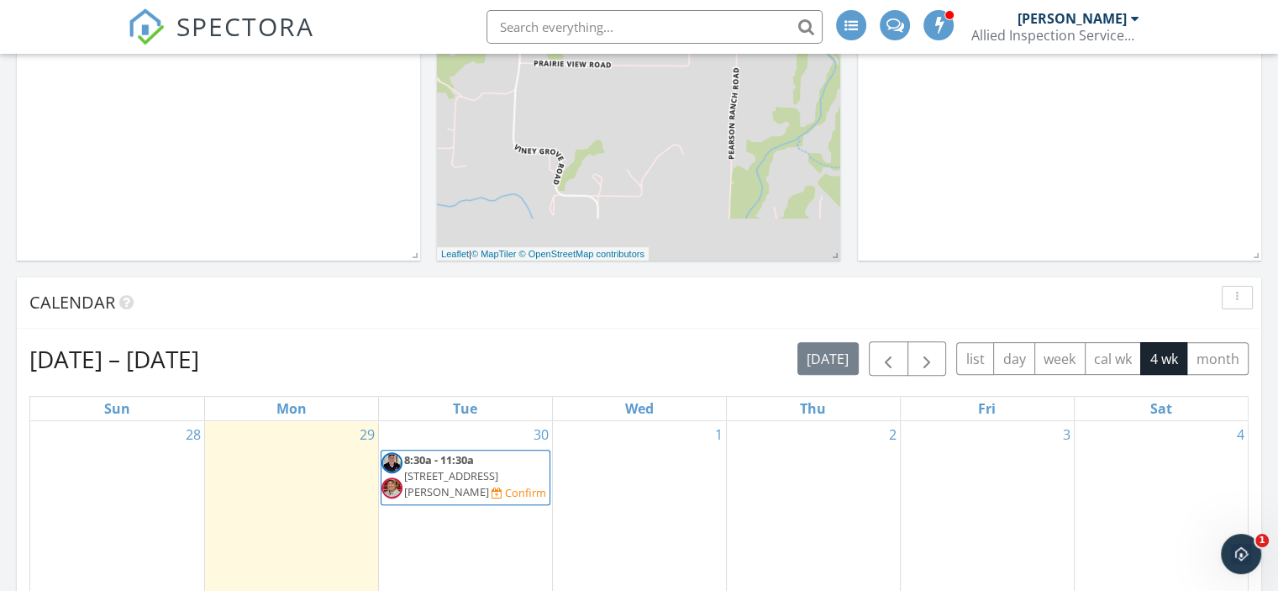
scroll to position [491, 0]
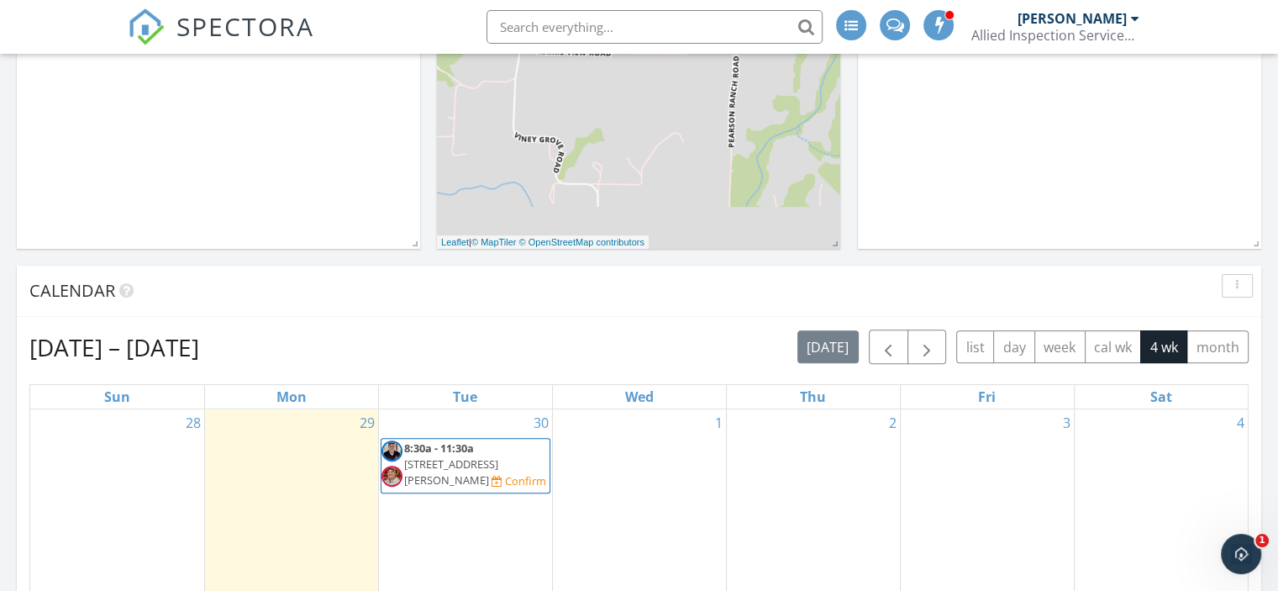
click at [505, 480] on div "Confirm" at bounding box center [525, 480] width 41 height 13
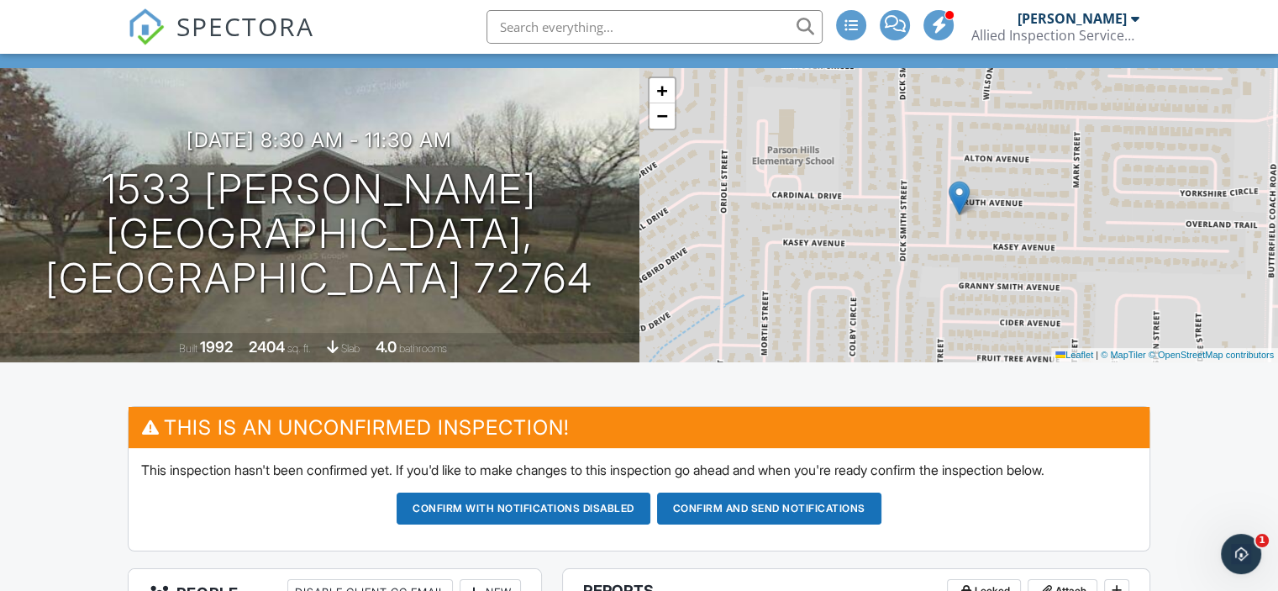
scroll to position [103, 0]
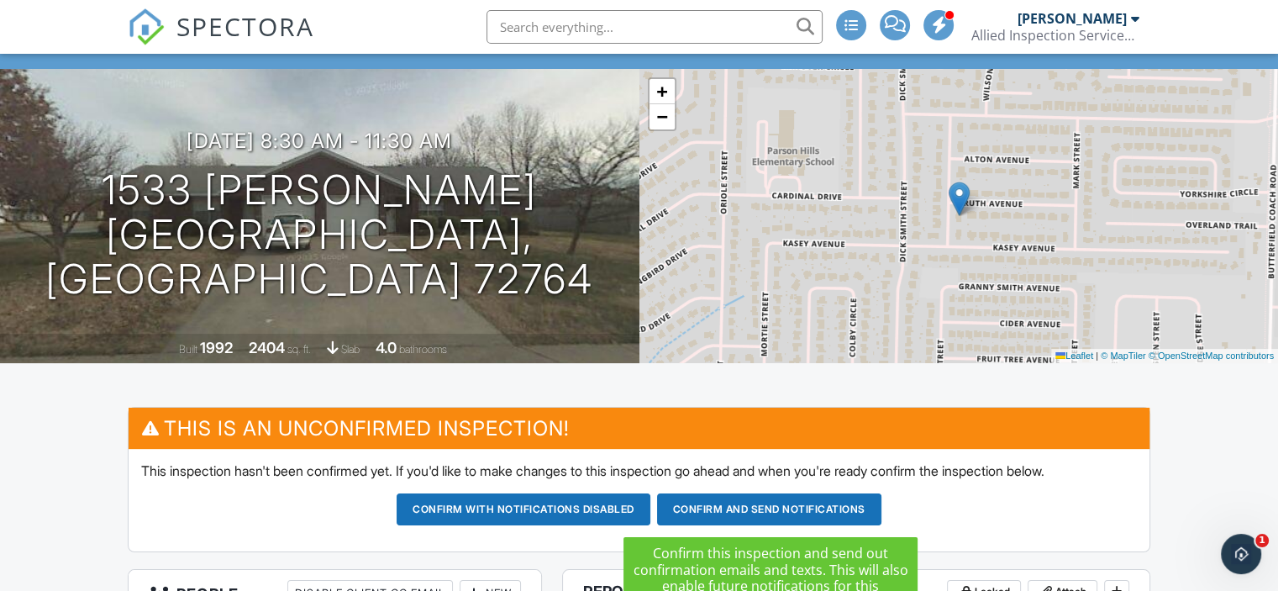
click at [819, 509] on button "Confirm and send notifications" at bounding box center [769, 509] width 224 height 32
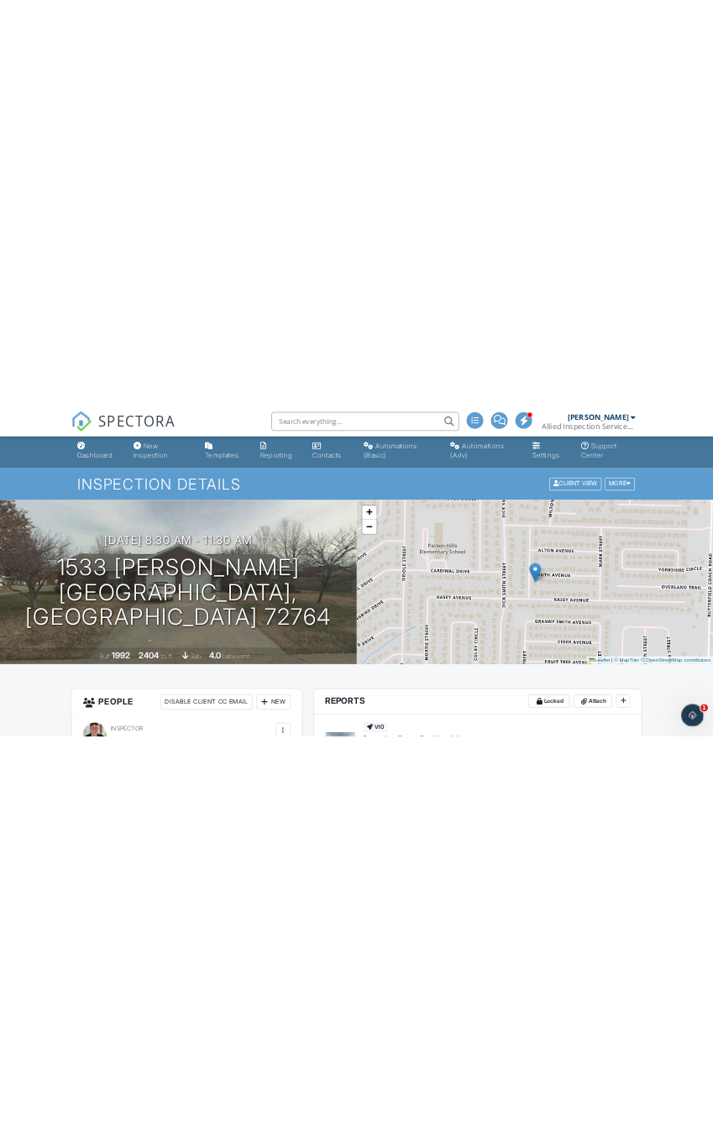
scroll to position [7, 0]
